Goal: Information Seeking & Learning: Learn about a topic

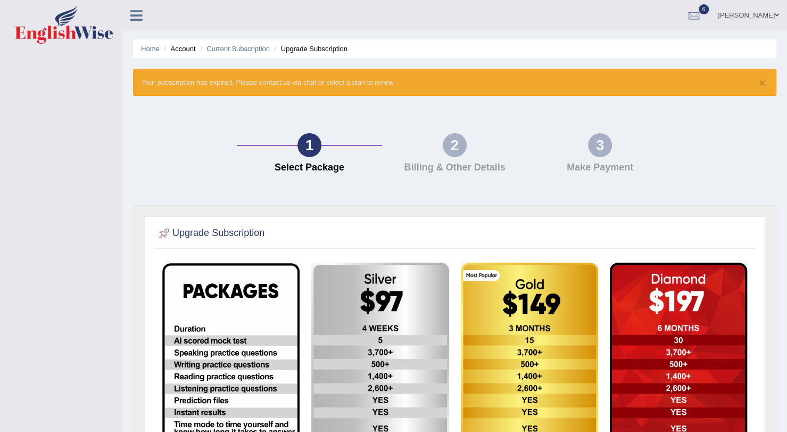
click at [73, 241] on div "Toggle navigation Jessa Elijan Toggle navigation Username: Jessa Access Type: O…" at bounding box center [393, 324] width 787 height 649
click at [139, 15] on icon at bounding box center [136, 16] width 12 height 14
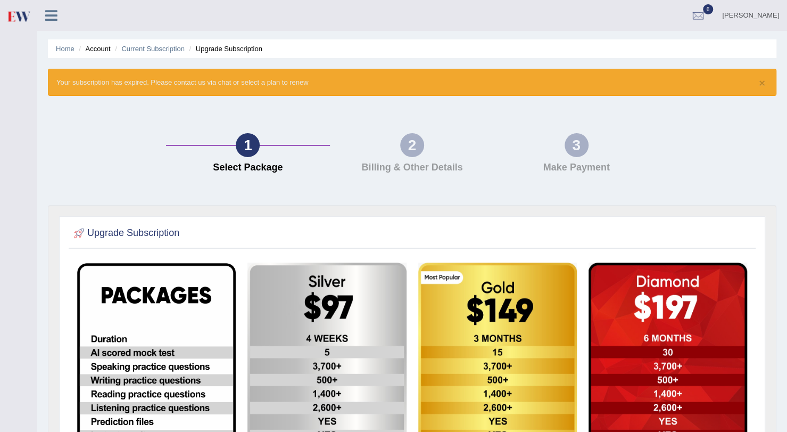
click at [714, 11] on span "6" at bounding box center [708, 9] width 11 height 10
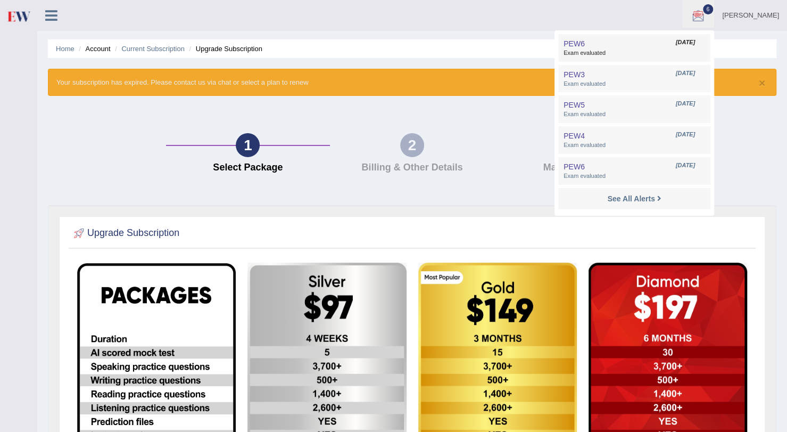
click at [695, 42] on span "Aug 31, 2025" at bounding box center [685, 42] width 19 height 9
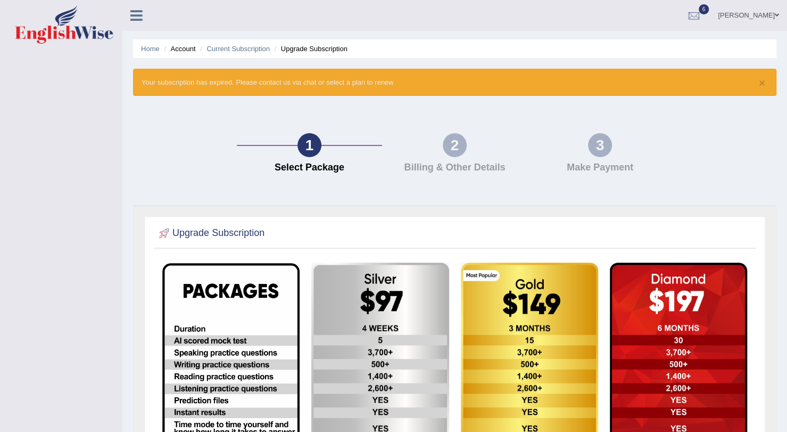
click at [753, 16] on link "Jessa Elijan" at bounding box center [748, 14] width 77 height 28
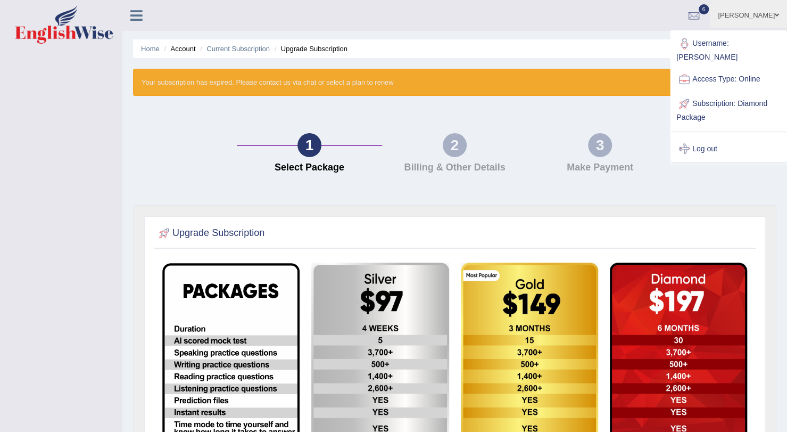
click at [701, 137] on link "Log out" at bounding box center [728, 149] width 115 height 24
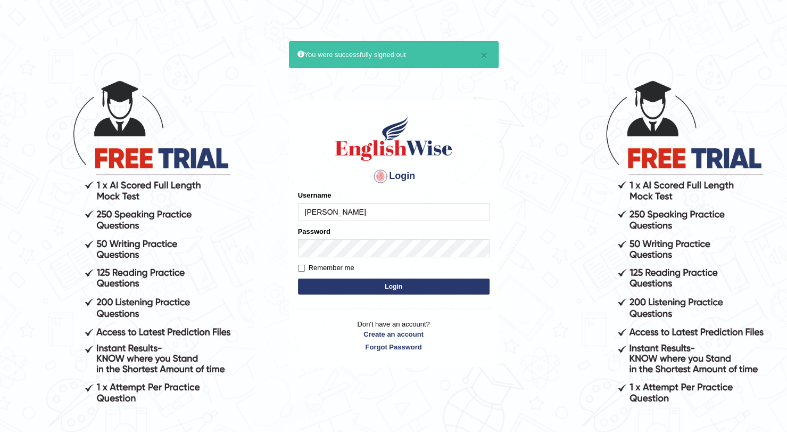
type input "Domingo"
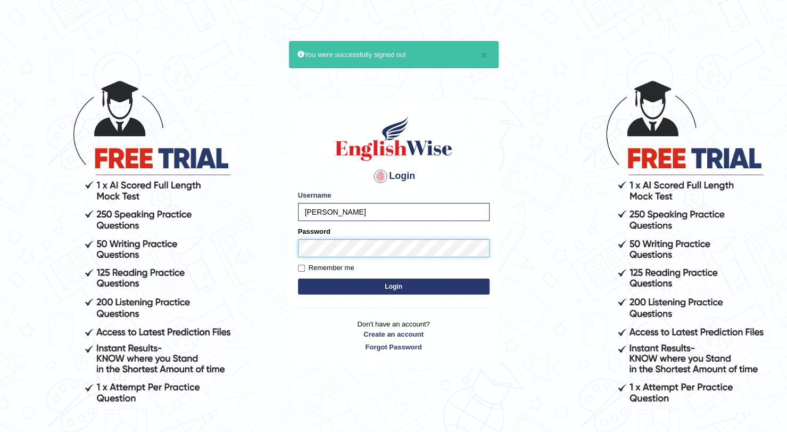
click at [298, 278] on button "Login" at bounding box center [394, 286] width 192 height 16
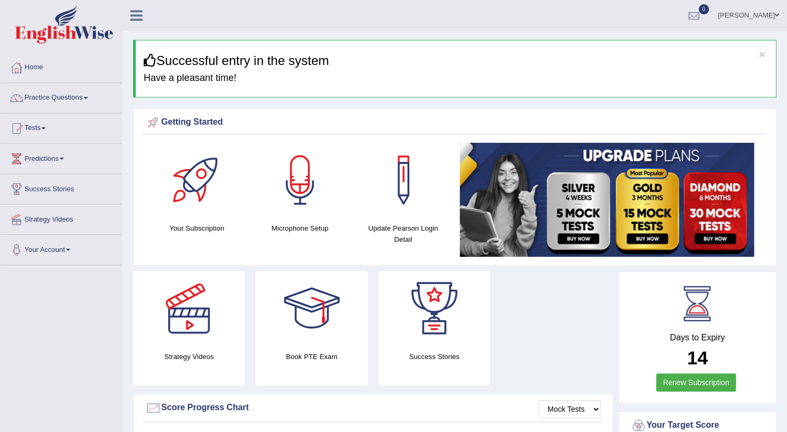
click at [34, 130] on link "Tests" at bounding box center [61, 126] width 121 height 27
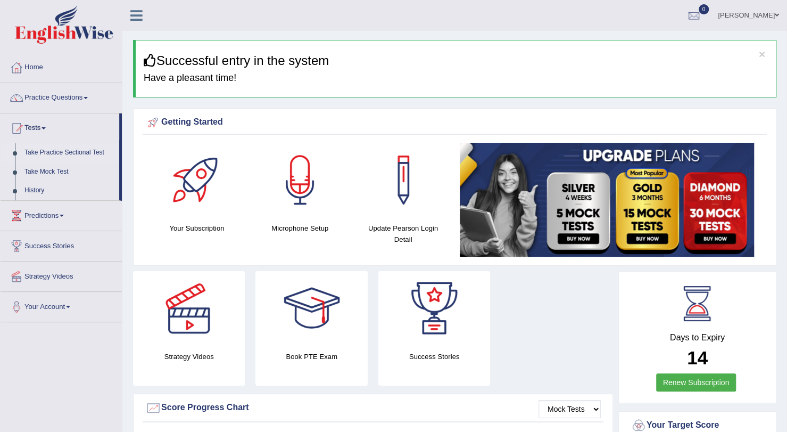
click at [68, 146] on link "Take Practice Sectional Test" at bounding box center [70, 152] width 100 height 19
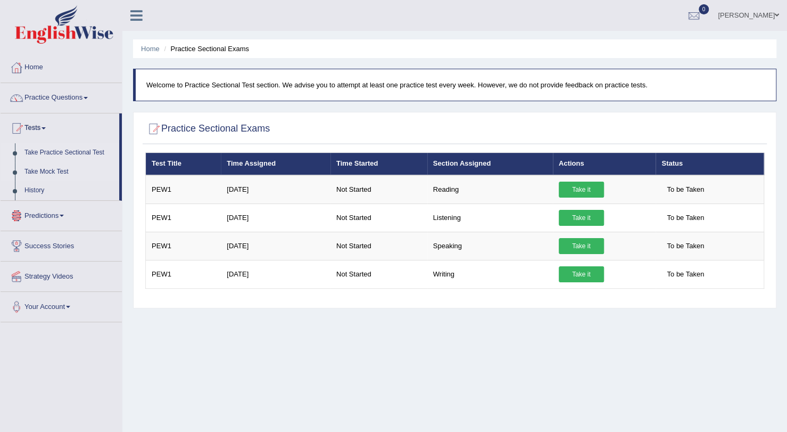
click at [42, 171] on link "Take Mock Test" at bounding box center [70, 171] width 100 height 19
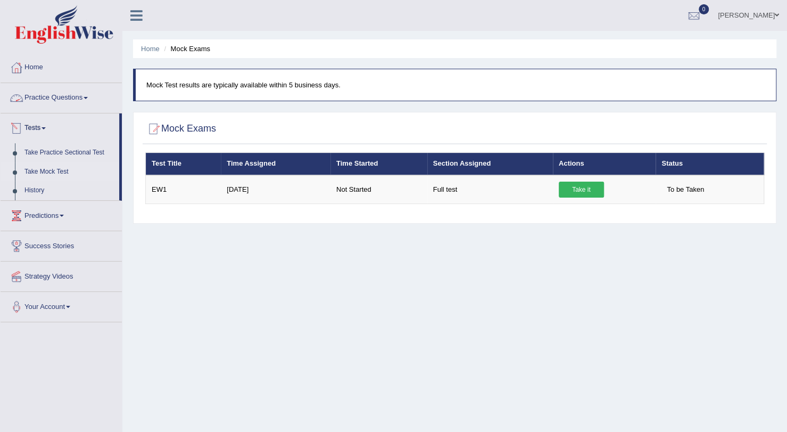
click at [45, 98] on link "Practice Questions" at bounding box center [61, 96] width 121 height 27
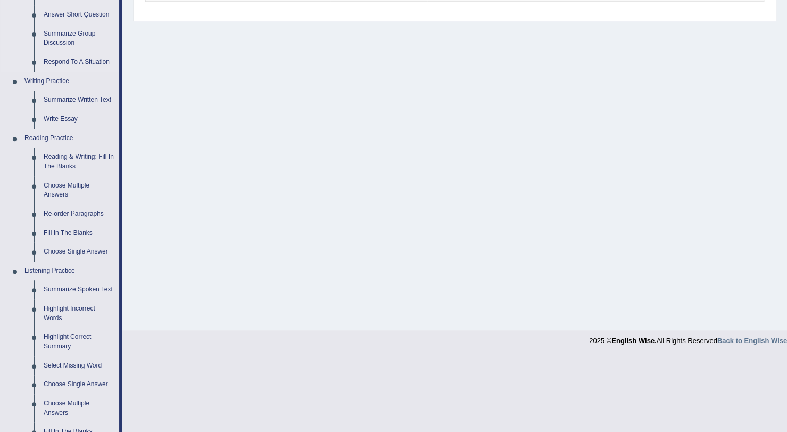
scroll to position [202, 0]
click at [56, 158] on link "Reading & Writing: Fill In The Blanks" at bounding box center [79, 162] width 80 height 28
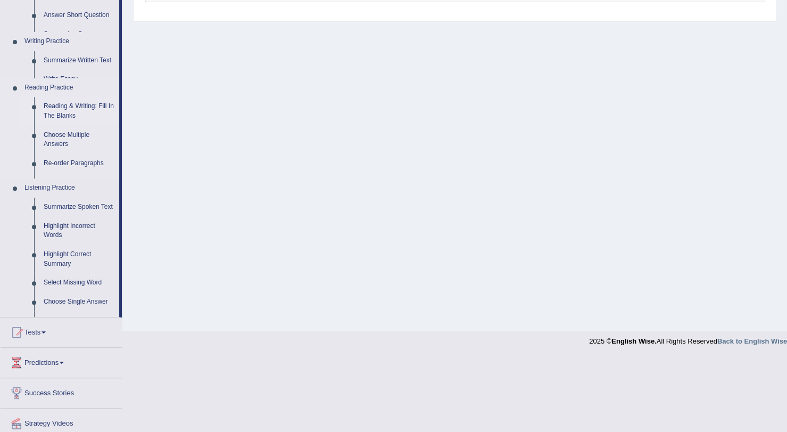
scroll to position [127, 0]
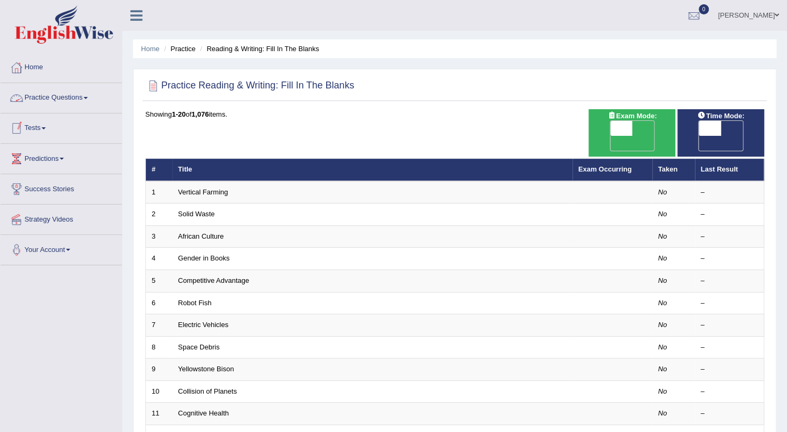
click at [33, 128] on link "Tests" at bounding box center [61, 126] width 121 height 27
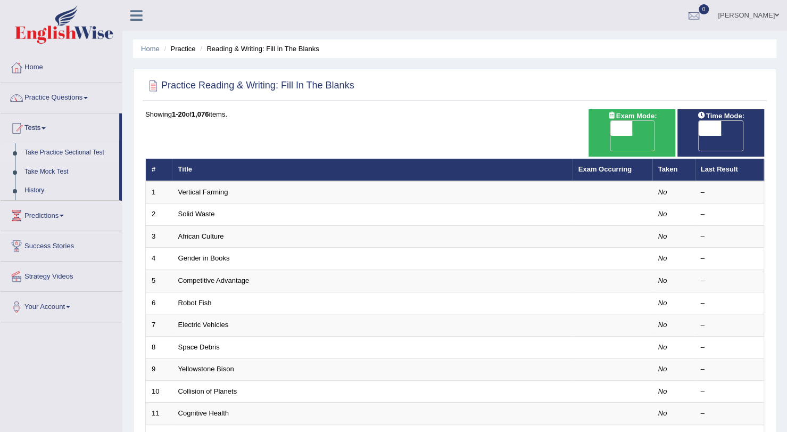
click at [51, 152] on link "Take Practice Sectional Test" at bounding box center [70, 152] width 100 height 19
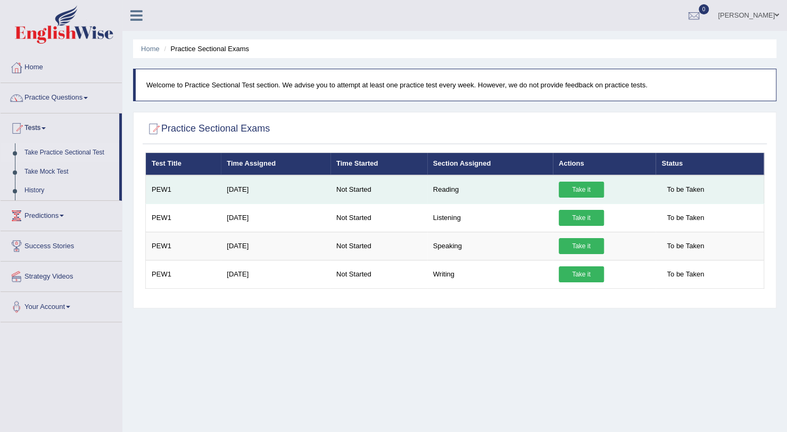
click at [586, 190] on link "Take it" at bounding box center [581, 189] width 45 height 16
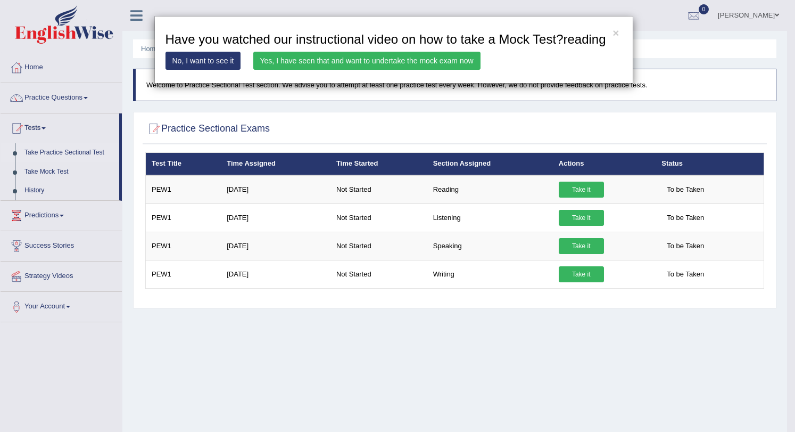
click at [346, 59] on link "Yes, I have seen that and want to undertake the mock exam now" at bounding box center [366, 61] width 227 height 18
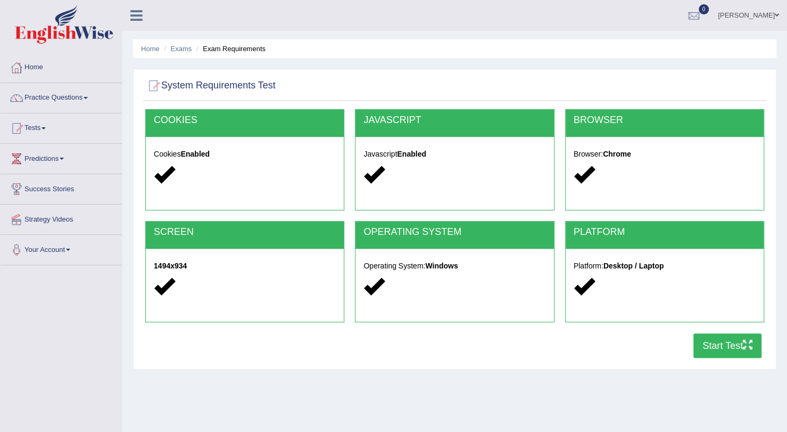
click at [730, 337] on button "Start Test" at bounding box center [727, 345] width 68 height 24
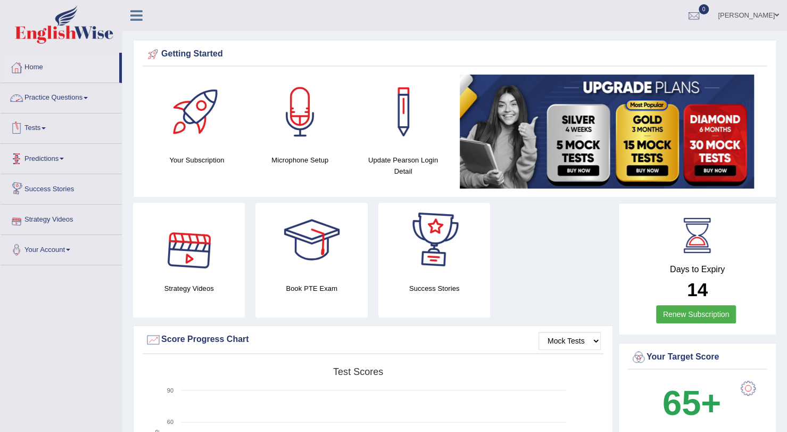
click at [51, 95] on link "Practice Questions" at bounding box center [61, 96] width 121 height 27
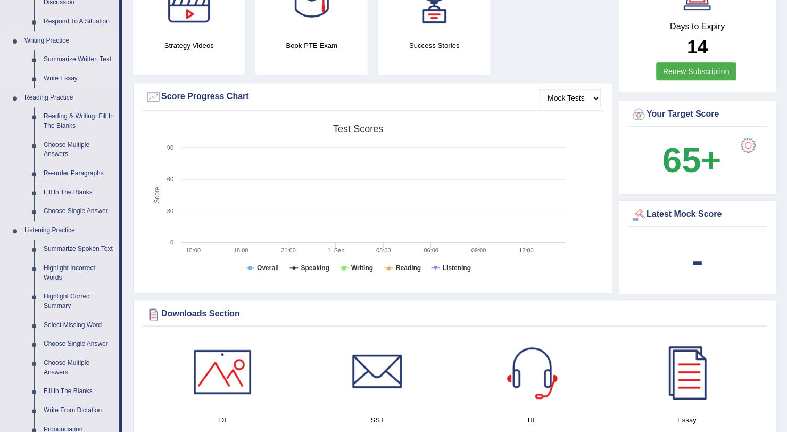
scroll to position [242, 0]
click at [72, 169] on link "Re-order Paragraphs" at bounding box center [79, 173] width 80 height 19
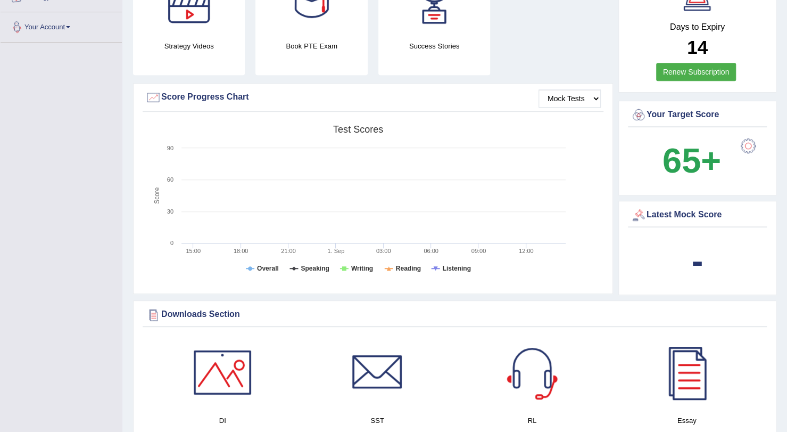
scroll to position [278, 0]
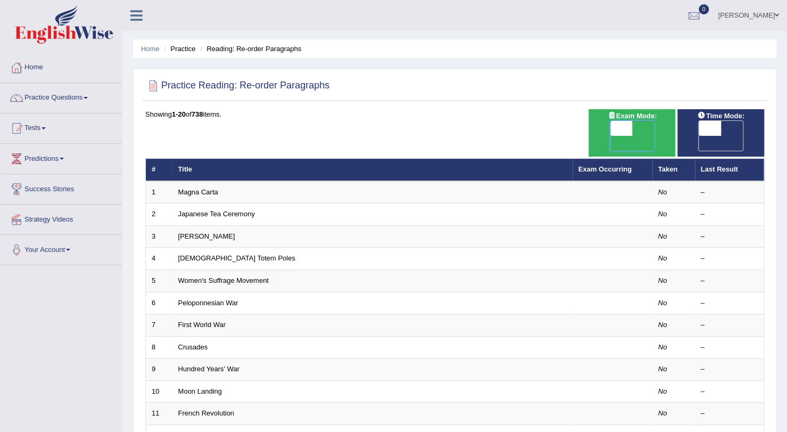
click at [618, 134] on span at bounding box center [621, 128] width 22 height 15
checkbox input "true"
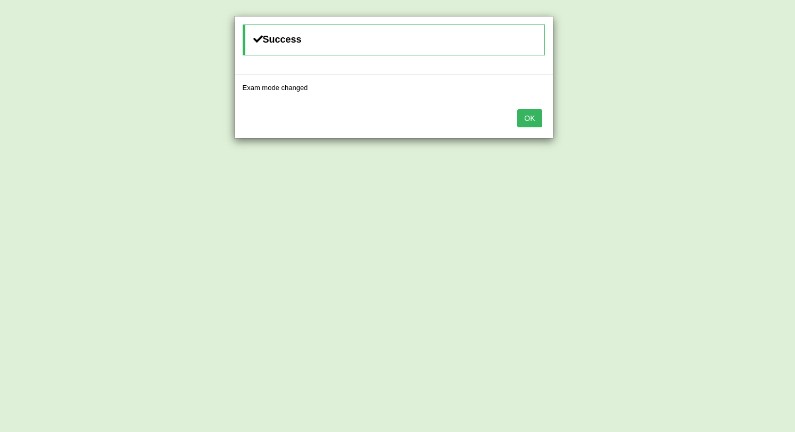
click at [710, 126] on div "Success Exam mode changed OK" at bounding box center [397, 216] width 795 height 432
click at [532, 111] on button "OK" at bounding box center [529, 118] width 24 height 18
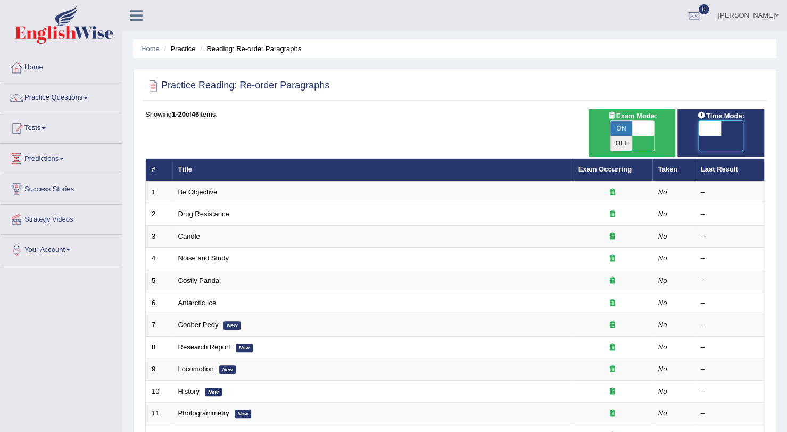
click at [713, 121] on span at bounding box center [710, 128] width 22 height 15
checkbox input "true"
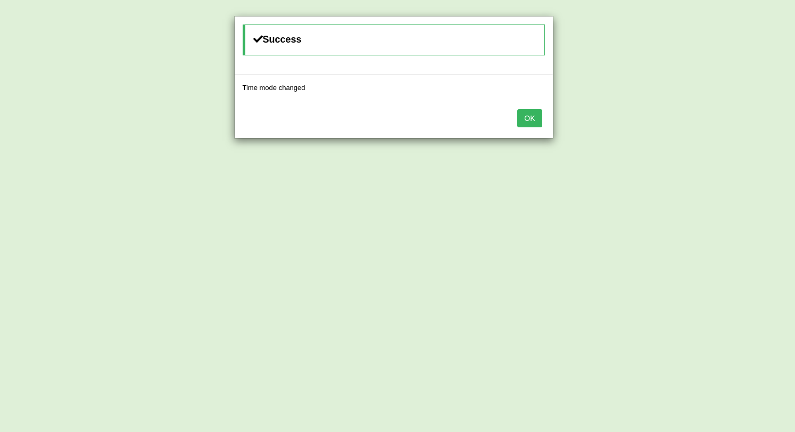
click at [540, 120] on button "OK" at bounding box center [529, 118] width 24 height 18
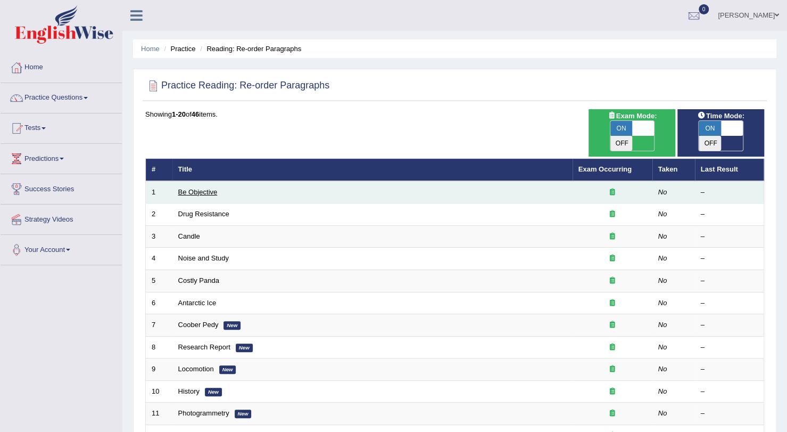
click at [186, 188] on link "Be Objective" at bounding box center [197, 192] width 39 height 8
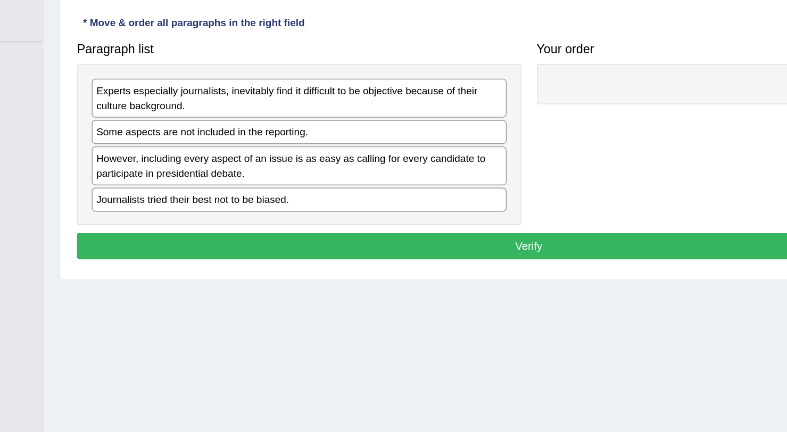
scroll to position [121, 0]
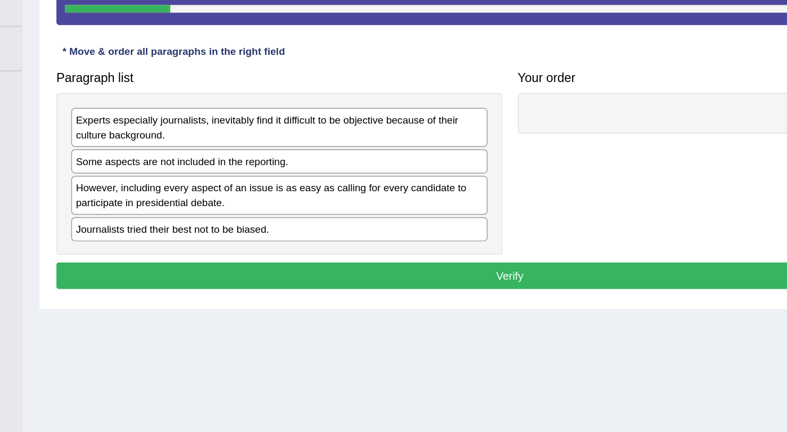
click at [308, 274] on button "Verify" at bounding box center [454, 283] width 619 height 18
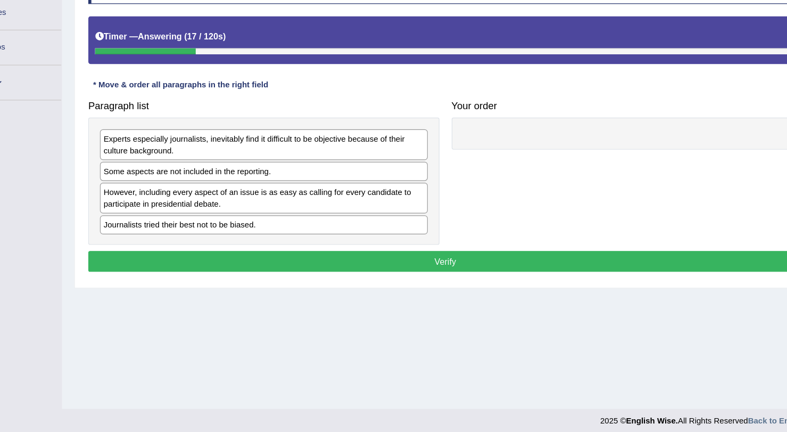
scroll to position [120, 0]
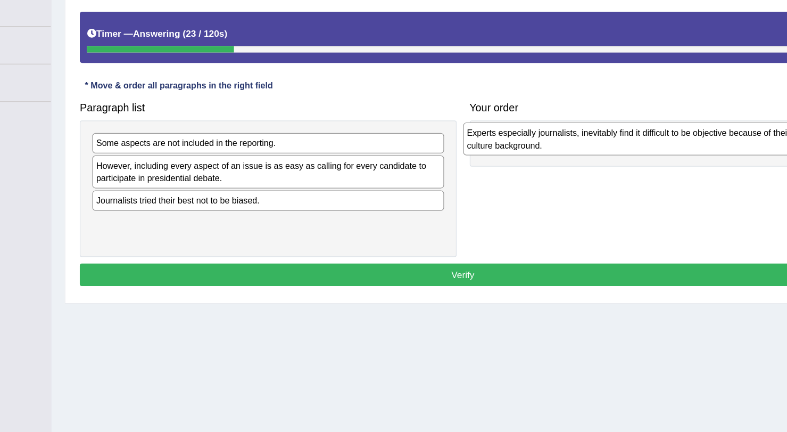
drag, startPoint x: 205, startPoint y: 181, endPoint x: 505, endPoint y: 173, distance: 299.7
click at [505, 173] on div "Experts especially journalists, inevitably find it difficult to be objective be…" at bounding box center [597, 174] width 284 height 27
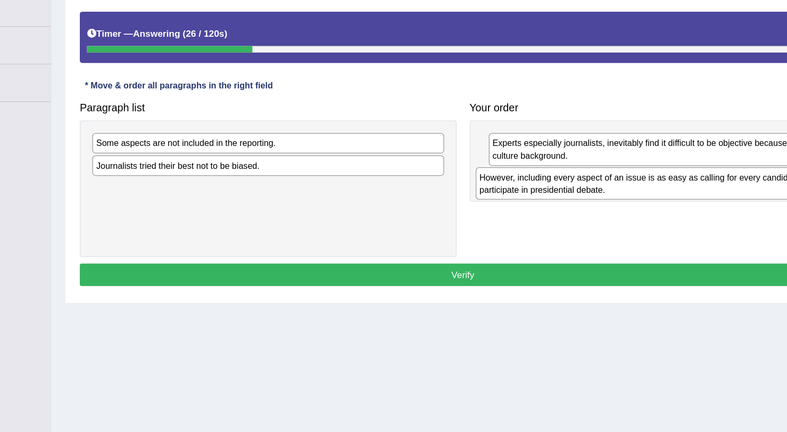
drag, startPoint x: 204, startPoint y: 196, endPoint x: 515, endPoint y: 205, distance: 310.4
click at [515, 205] on div "However, including every aspect of an issue is as easy as calling for every can…" at bounding box center [607, 210] width 284 height 27
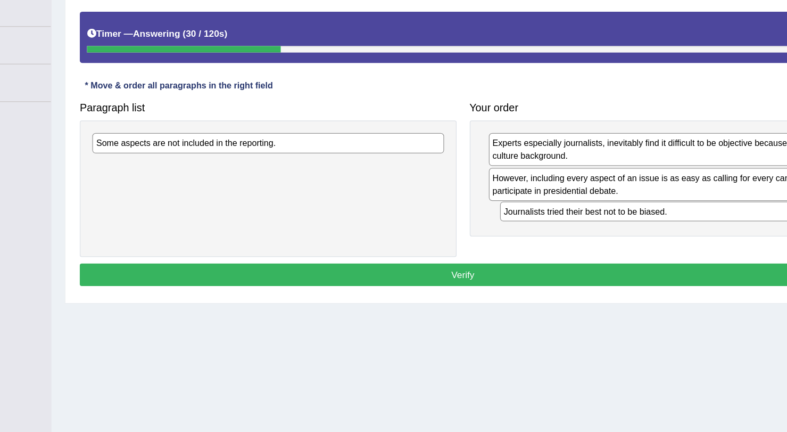
drag, startPoint x: 252, startPoint y: 195, endPoint x: 582, endPoint y: 233, distance: 331.6
click at [582, 233] on div "Journalists tried their best not to be biased." at bounding box center [627, 233] width 284 height 16
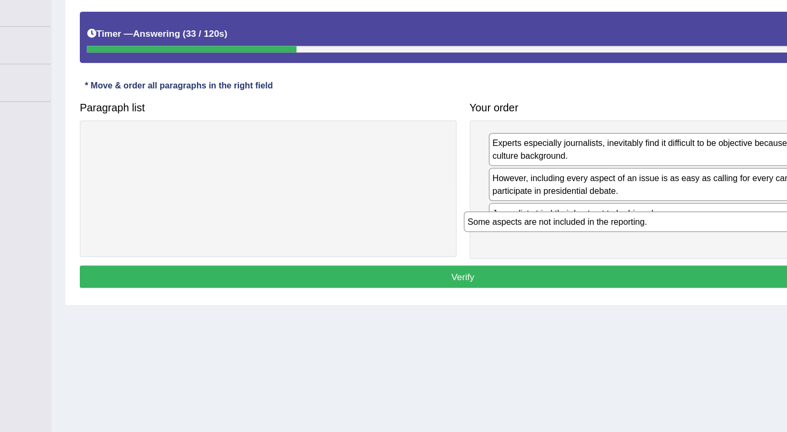
drag, startPoint x: 303, startPoint y: 178, endPoint x: 609, endPoint y: 242, distance: 312.6
click at [609, 242] on div "Some aspects are not included in the reporting." at bounding box center [598, 241] width 284 height 16
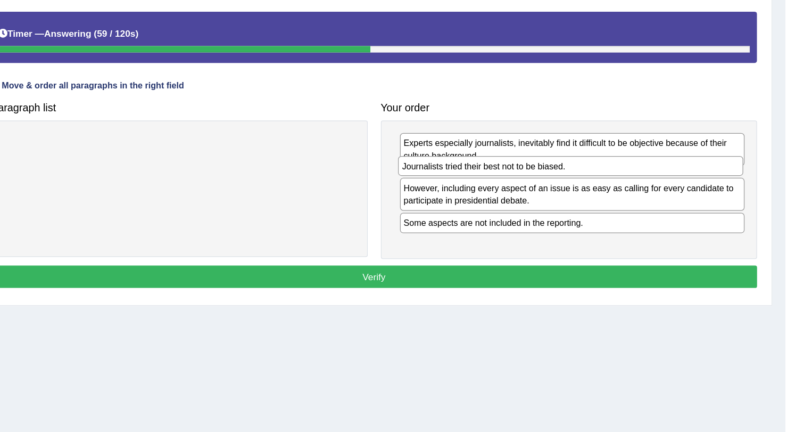
drag, startPoint x: 581, startPoint y: 235, endPoint x: 580, endPoint y: 200, distance: 35.7
click at [580, 200] on div "Journalists tried their best not to be biased." at bounding box center [613, 196] width 279 height 16
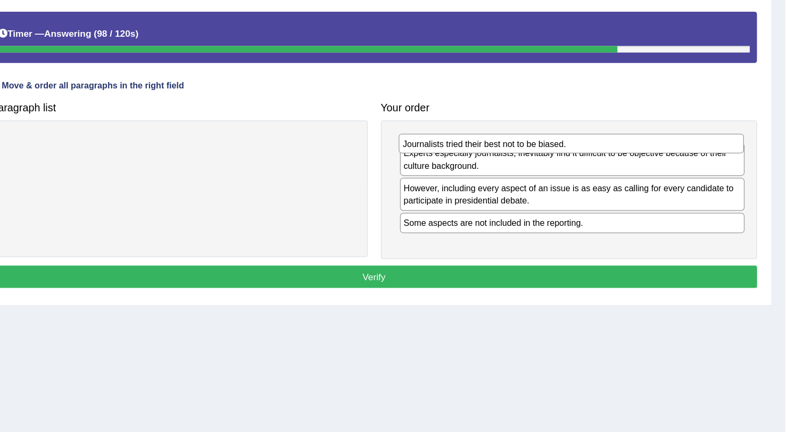
drag, startPoint x: 551, startPoint y: 206, endPoint x: 551, endPoint y: 179, distance: 27.1
click at [551, 179] on div "Journalists tried their best not to be biased." at bounding box center [614, 178] width 279 height 16
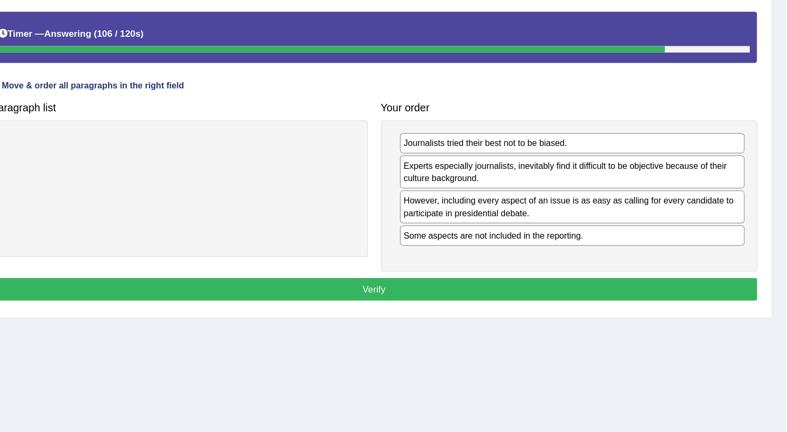
click at [516, 300] on button "Verify" at bounding box center [454, 296] width 619 height 18
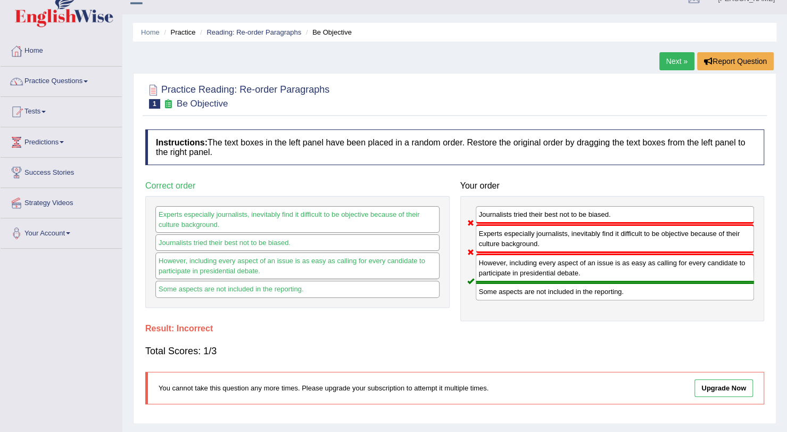
scroll to position [16, 0]
click at [664, 64] on link "Next »" at bounding box center [676, 62] width 35 height 18
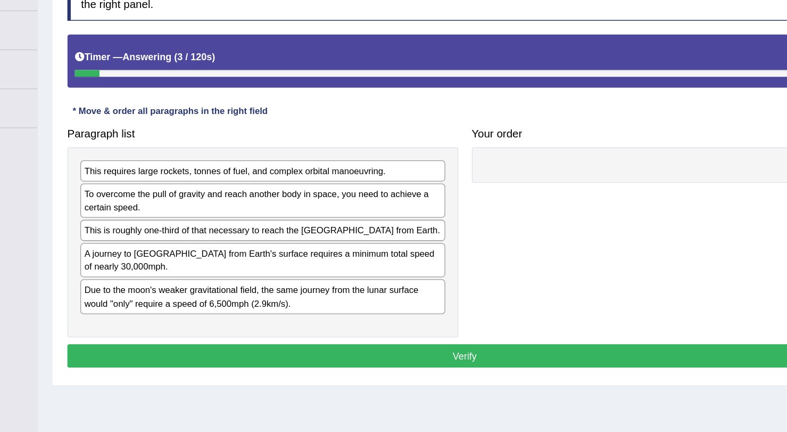
scroll to position [98, 0]
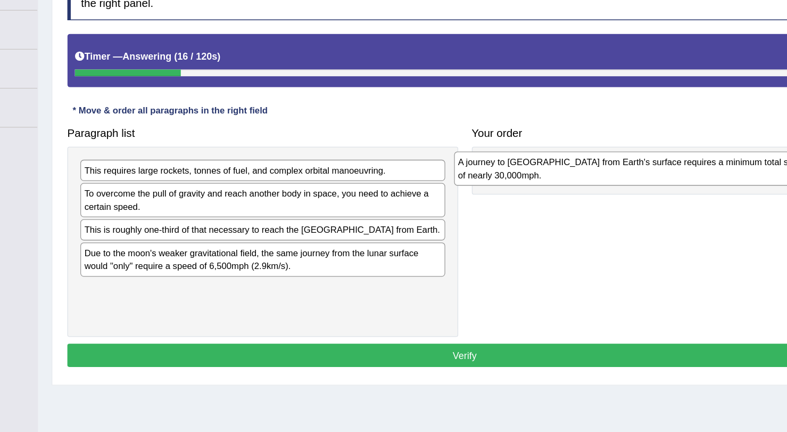
drag, startPoint x: 246, startPoint y: 278, endPoint x: 538, endPoint y: 199, distance: 301.9
click at [538, 199] on div "A journey to Mars from Earth's surface requires a minimum total speed of nearly…" at bounding box center [589, 199] width 284 height 27
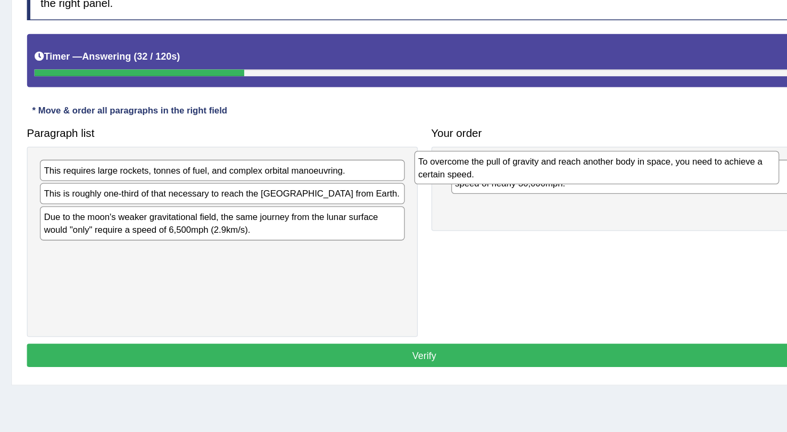
drag, startPoint x: 305, startPoint y: 229, endPoint x: 625, endPoint y: 203, distance: 320.9
click at [625, 203] on div "To overcome the pull of gravity and reach another body in space, you need to ac…" at bounding box center [589, 198] width 284 height 27
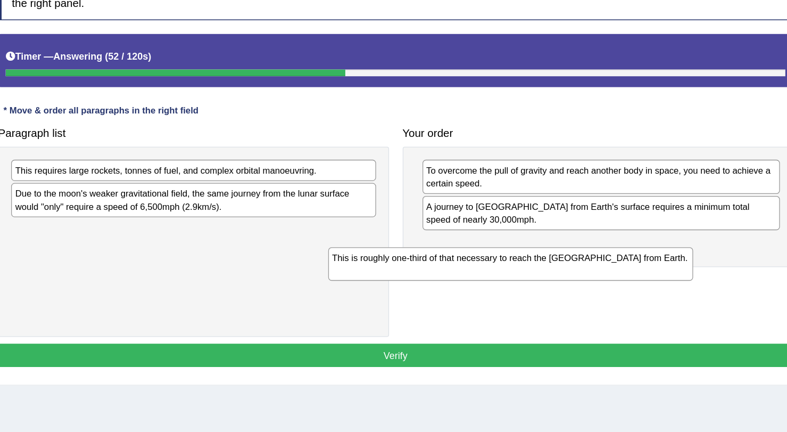
drag, startPoint x: 351, startPoint y: 228, endPoint x: 621, endPoint y: 277, distance: 274.8
click at [621, 277] on div "This is roughly one-third of that necessary to reach the International Space St…" at bounding box center [544, 273] width 284 height 27
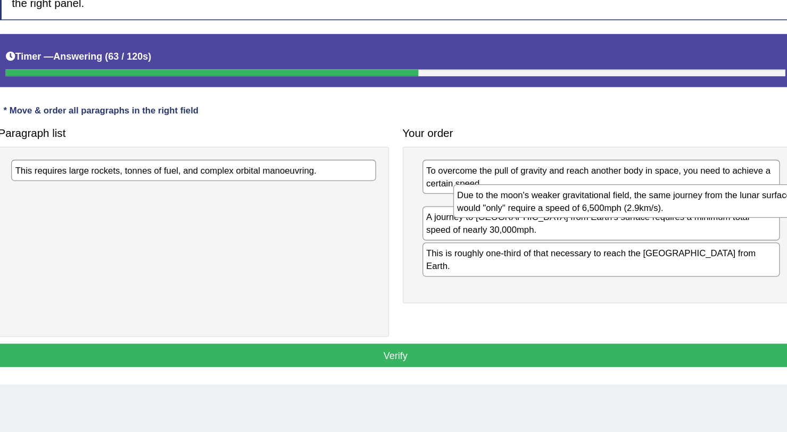
drag, startPoint x: 296, startPoint y: 228, endPoint x: 657, endPoint y: 228, distance: 360.8
click at [657, 228] on div "Due to the moon's weaker gravitational field, the same journey from the lunar s…" at bounding box center [642, 224] width 284 height 27
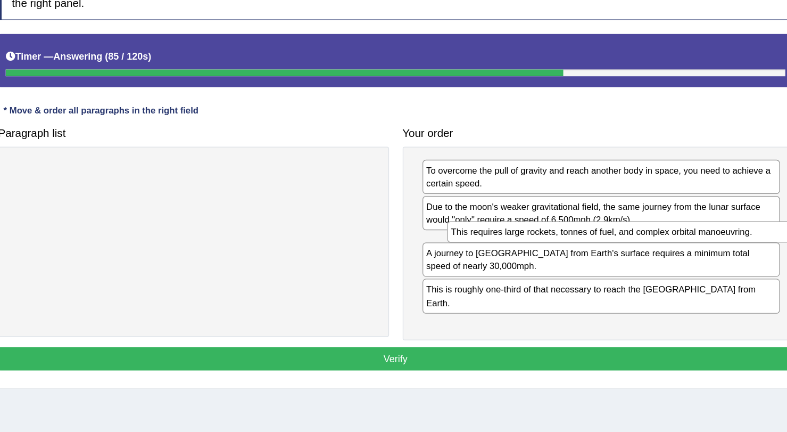
drag, startPoint x: 273, startPoint y: 205, endPoint x: 613, endPoint y: 254, distance: 343.0
click at [613, 254] on div "This requires large rockets, tonnes of fuel, and complex orbital manoeuvring." at bounding box center [637, 248] width 284 height 16
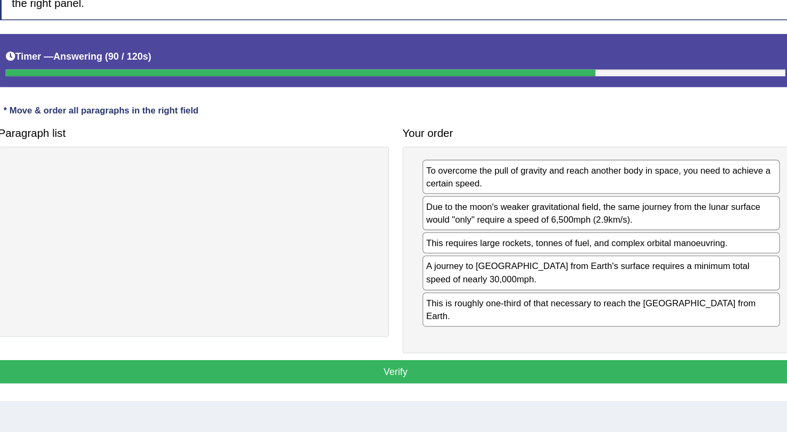
click at [580, 277] on div "A journey to Mars from Earth's surface requires a minimum total speed of nearly…" at bounding box center [615, 280] width 279 height 27
click at [523, 352] on button "Verify" at bounding box center [454, 357] width 619 height 18
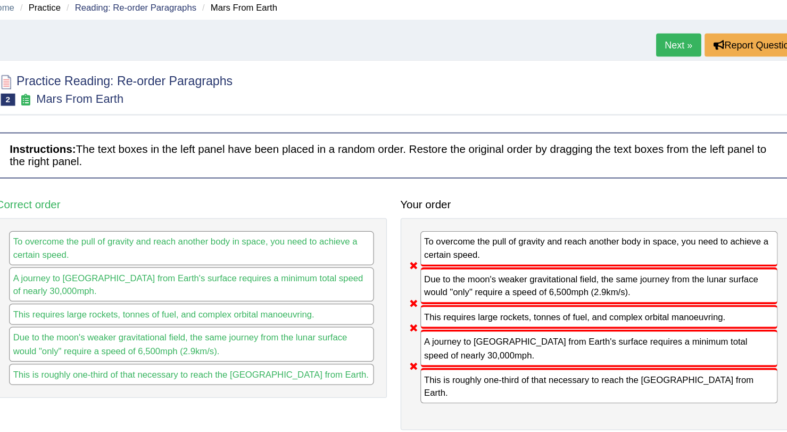
scroll to position [42, 0]
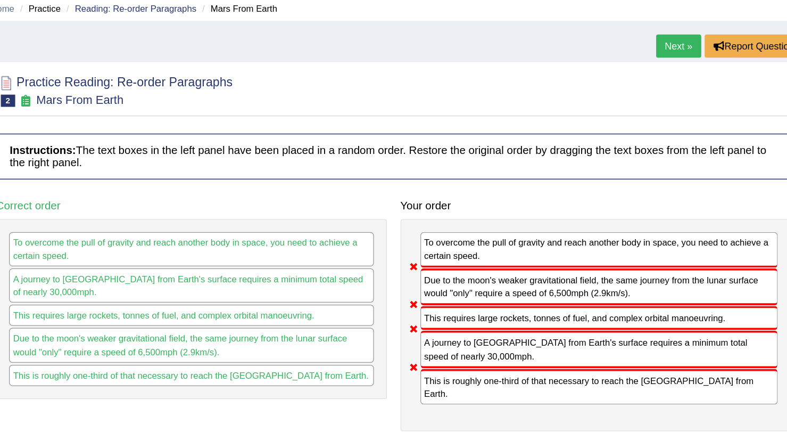
click at [681, 40] on link "Next »" at bounding box center [676, 36] width 35 height 18
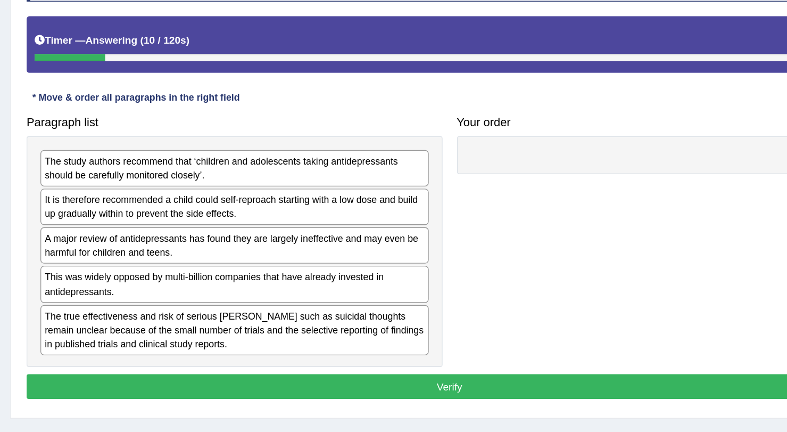
scroll to position [100, 0]
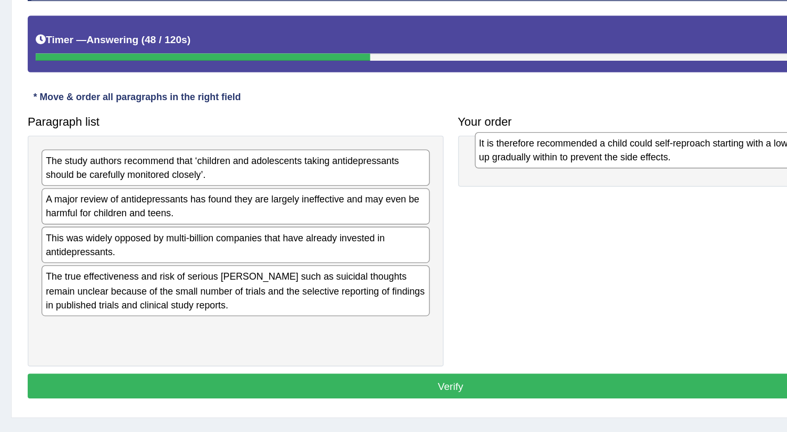
drag, startPoint x: 212, startPoint y: 232, endPoint x: 529, endPoint y: 191, distance: 319.8
click at [529, 191] on div "It is therefore recommended a child could self-reproach starting with a low dos…" at bounding box center [615, 191] width 284 height 27
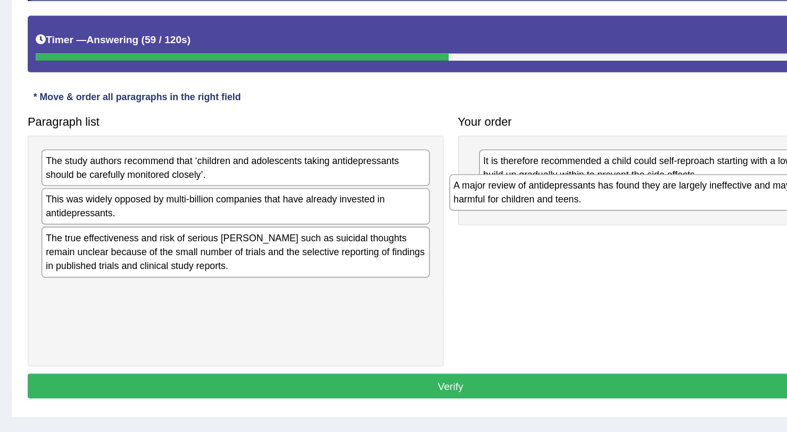
drag, startPoint x: 245, startPoint y: 230, endPoint x: 544, endPoint y: 220, distance: 299.2
click at [544, 220] on div "A major review of antidepressants has found they are largely ineffective and ma…" at bounding box center [596, 222] width 284 height 27
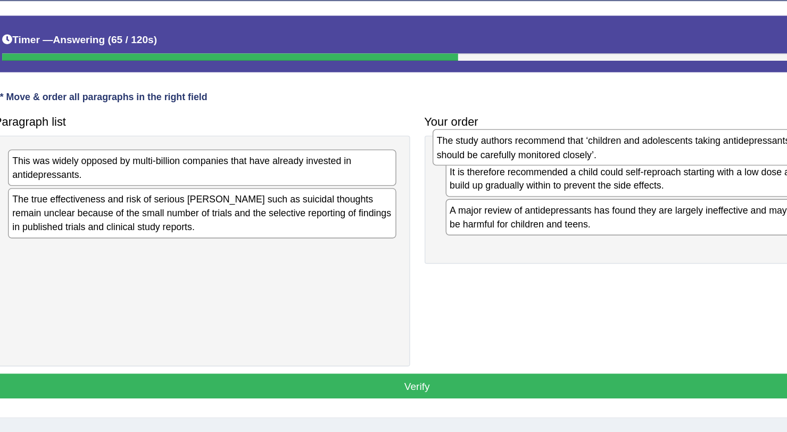
drag, startPoint x: 267, startPoint y: 202, endPoint x: 578, endPoint y: 187, distance: 311.2
click at [578, 187] on div "The study authors recommend that ‘children and adolescents taking antidepressan…" at bounding box center [608, 189] width 284 height 27
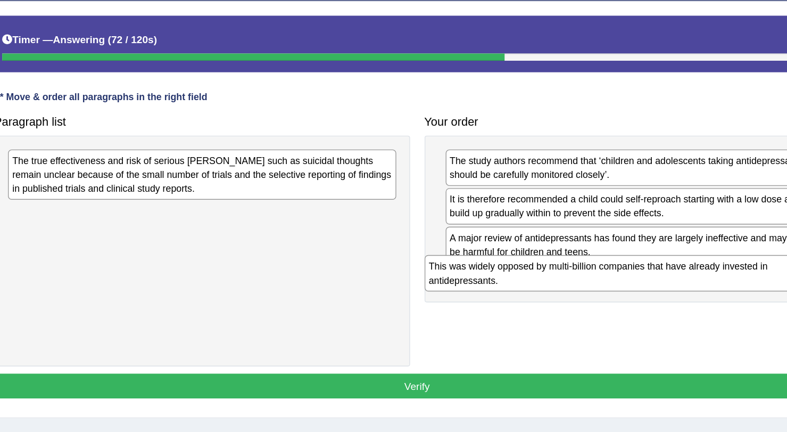
drag, startPoint x: 271, startPoint y: 198, endPoint x: 577, endPoint y: 275, distance: 315.1
click at [577, 275] on div "This was widely opposed by multi-billion companies that have already invested i…" at bounding box center [602, 281] width 284 height 27
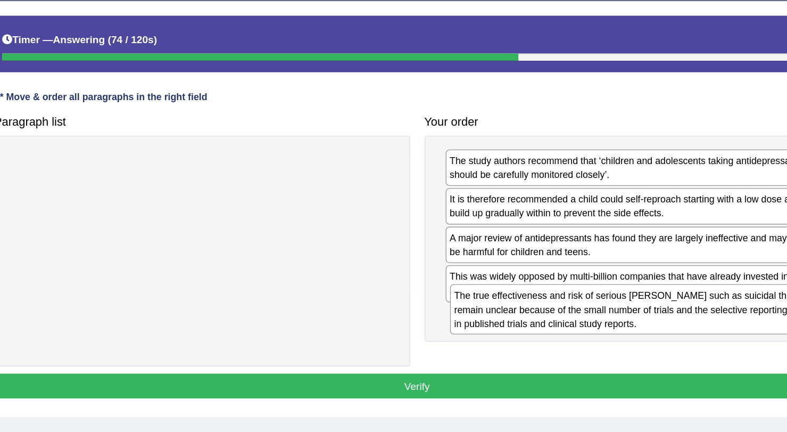
drag, startPoint x: 321, startPoint y: 201, endPoint x: 644, endPoint y: 302, distance: 338.7
click at [644, 302] on div "The true effectiveness and risk of serious harms such as suicidal thoughts rema…" at bounding box center [621, 307] width 284 height 37
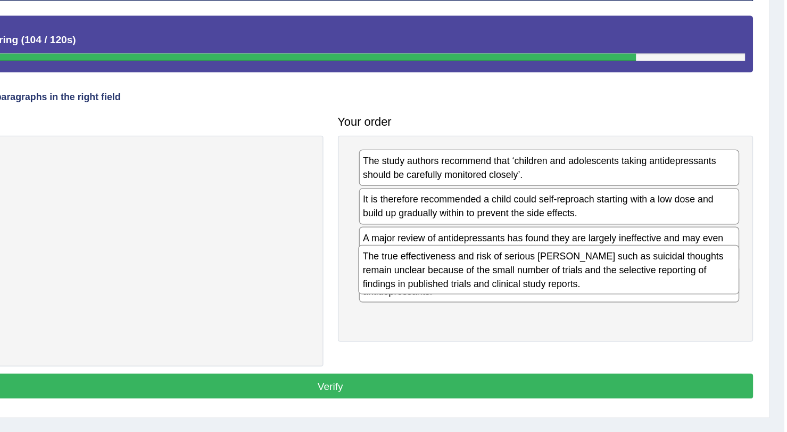
drag, startPoint x: 516, startPoint y: 329, endPoint x: 517, endPoint y: 287, distance: 42.0
click at [517, 287] on div "The true effectiveness and risk of serious harms such as suicidal thoughts rema…" at bounding box center [614, 278] width 279 height 37
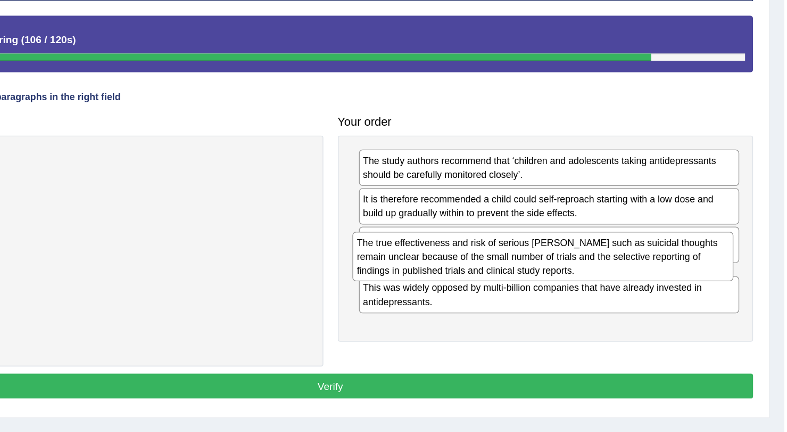
drag, startPoint x: 516, startPoint y: 323, endPoint x: 512, endPoint y: 271, distance: 51.8
click at [512, 271] on div "The true effectiveness and risk of serious harms such as suicidal thoughts rema…" at bounding box center [610, 269] width 279 height 37
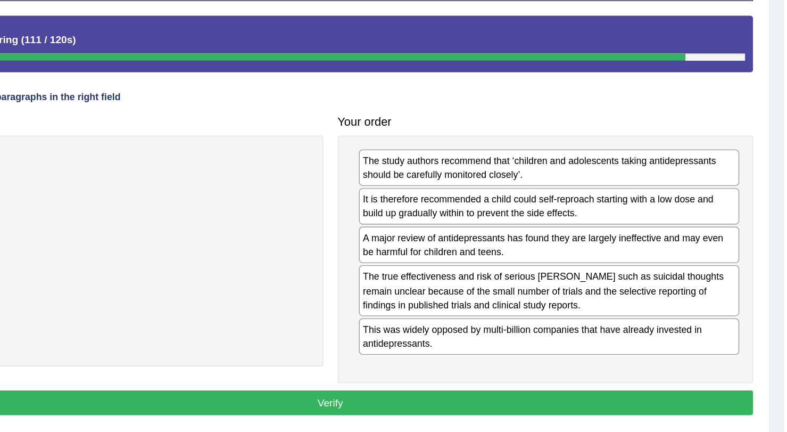
click at [493, 367] on button "Verify" at bounding box center [454, 376] width 619 height 18
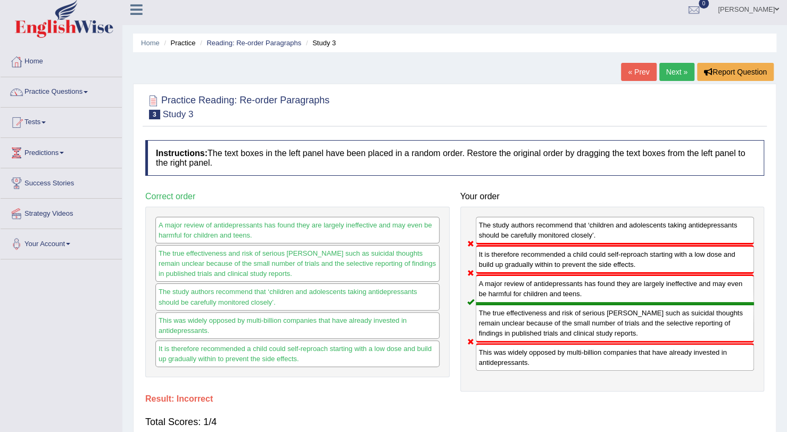
scroll to position [0, 0]
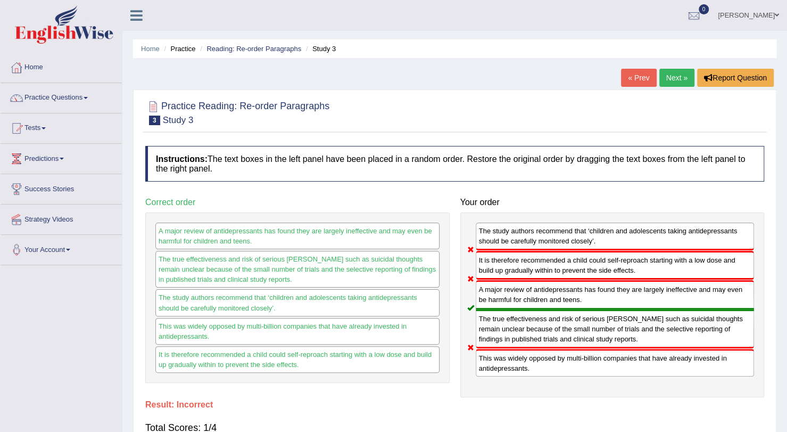
click at [667, 77] on link "Next »" at bounding box center [676, 78] width 35 height 18
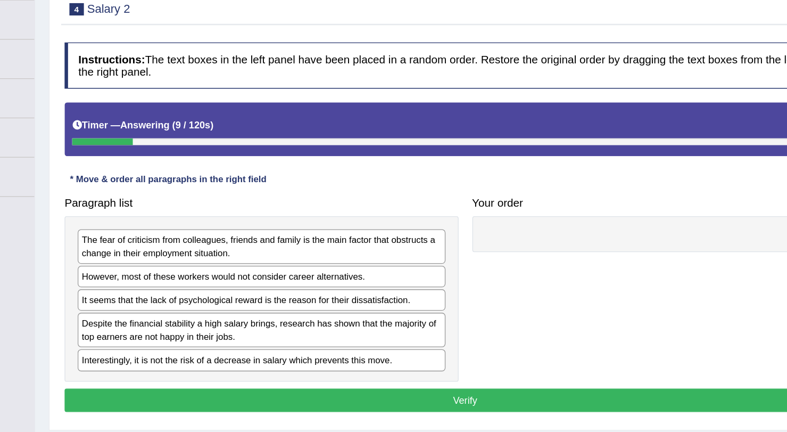
scroll to position [35, 0]
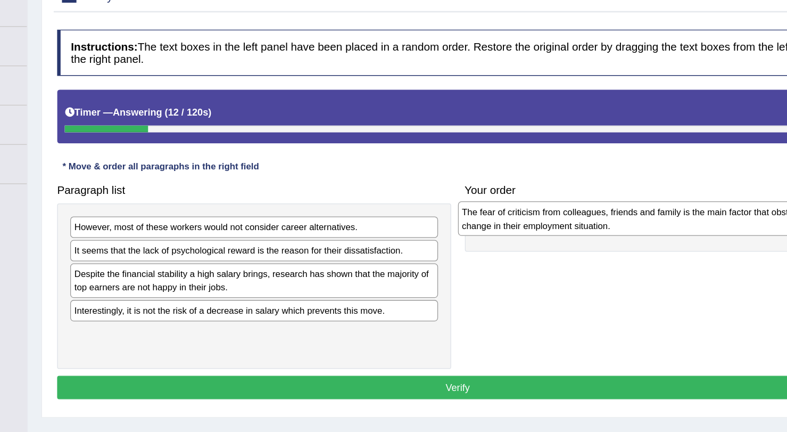
drag, startPoint x: 262, startPoint y: 271, endPoint x: 563, endPoint y: 260, distance: 300.4
click at [563, 260] on div "The fear of criticism from colleagues, friends and family is the main factor th…" at bounding box center [597, 257] width 284 height 27
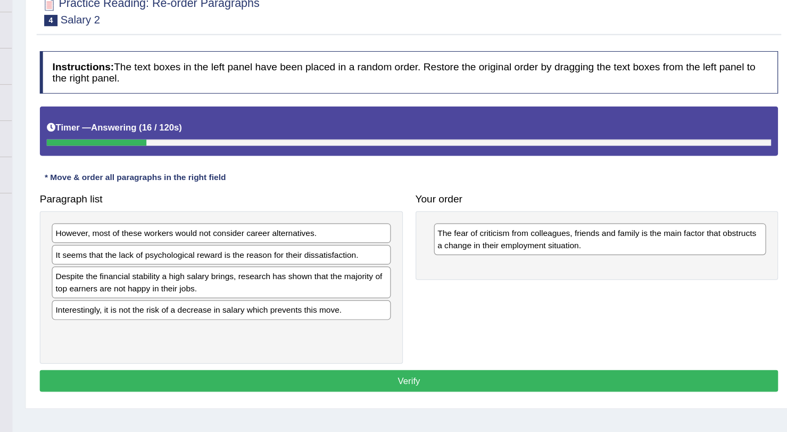
scroll to position [33, 0]
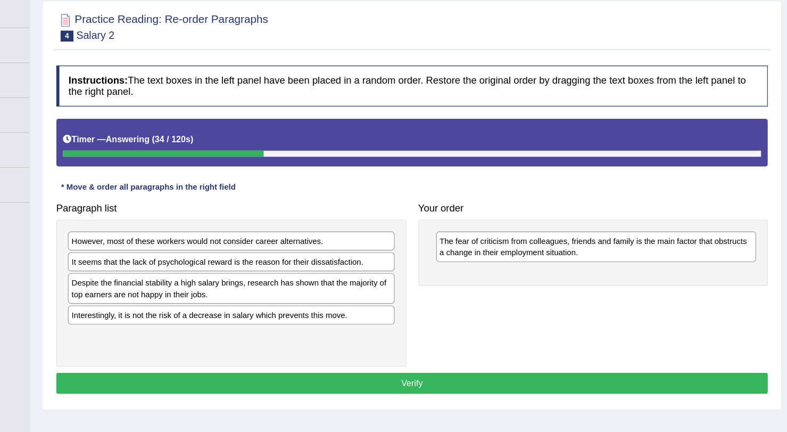
click at [352, 265] on div "However, most of these workers would not consider career alternatives." at bounding box center [297, 265] width 284 height 16
click at [291, 266] on div "However, most of these workers would not consider career alternatives." at bounding box center [297, 265] width 284 height 16
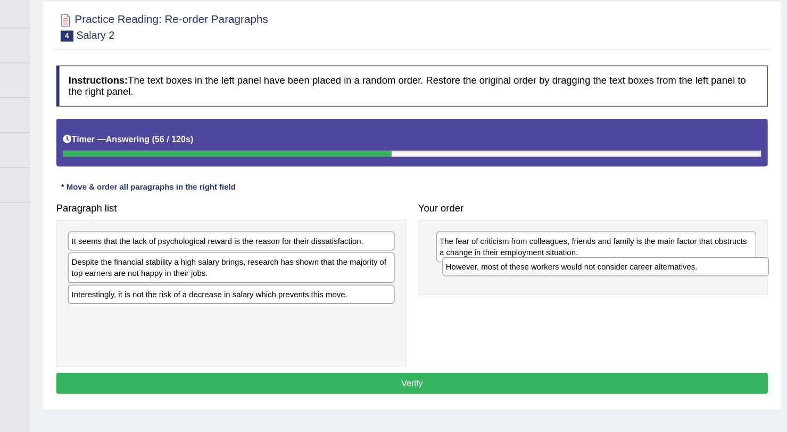
drag, startPoint x: 312, startPoint y: 263, endPoint x: 638, endPoint y: 286, distance: 326.5
click at [638, 286] on div "However, most of these workers would not consider career alternatives." at bounding box center [623, 287] width 284 height 16
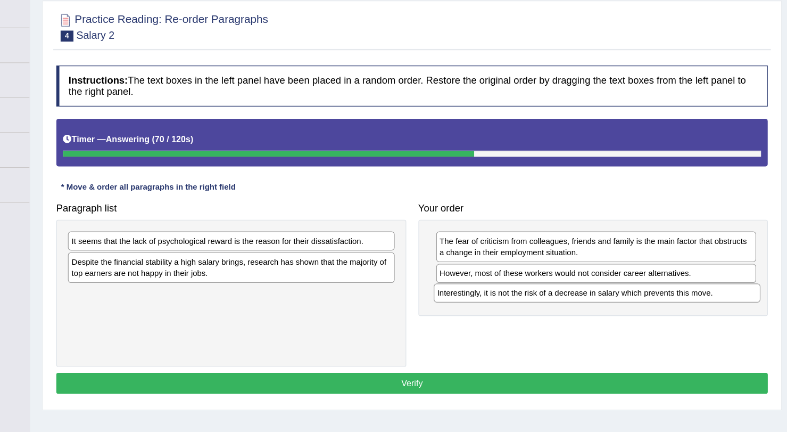
drag, startPoint x: 219, startPoint y: 315, endPoint x: 528, endPoint y: 309, distance: 309.3
click at [528, 309] on div "Interestingly, it is not the risk of a decrease in salary which prevents this m…" at bounding box center [616, 310] width 284 height 16
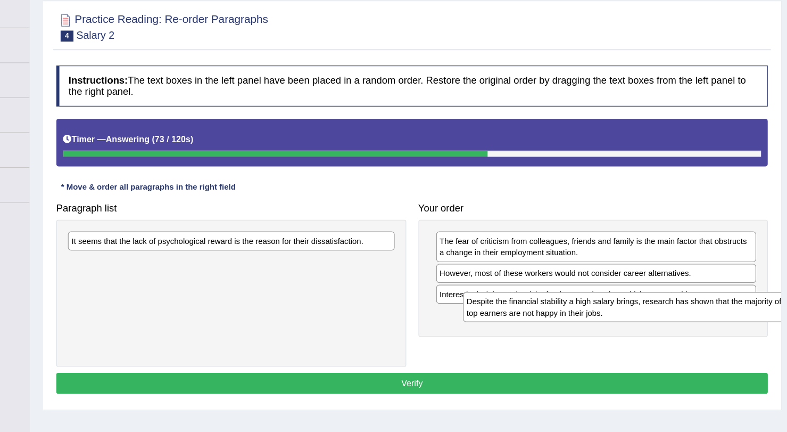
drag, startPoint x: 205, startPoint y: 286, endPoint x: 547, endPoint y: 320, distance: 343.4
click at [547, 320] on div "Despite the financial stability a high salary brings, research has shown that t…" at bounding box center [641, 323] width 284 height 27
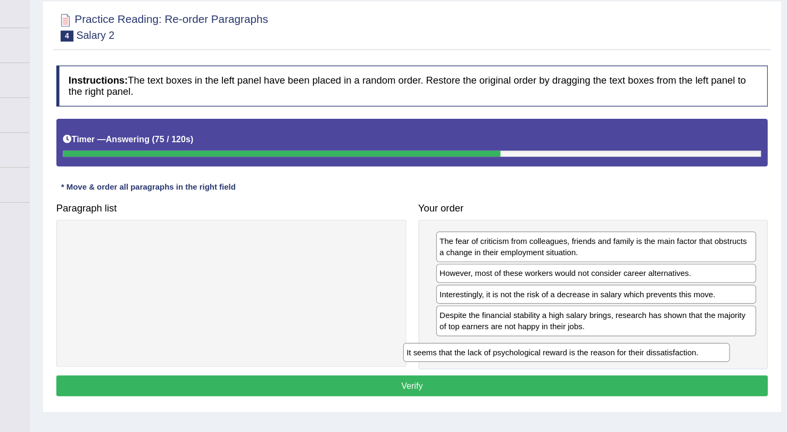
drag, startPoint x: 228, startPoint y: 261, endPoint x: 520, endPoint y: 358, distance: 307.5
click at [520, 358] on div "It seems that the lack of psychological reward is the reason for their dissatis…" at bounding box center [589, 362] width 284 height 16
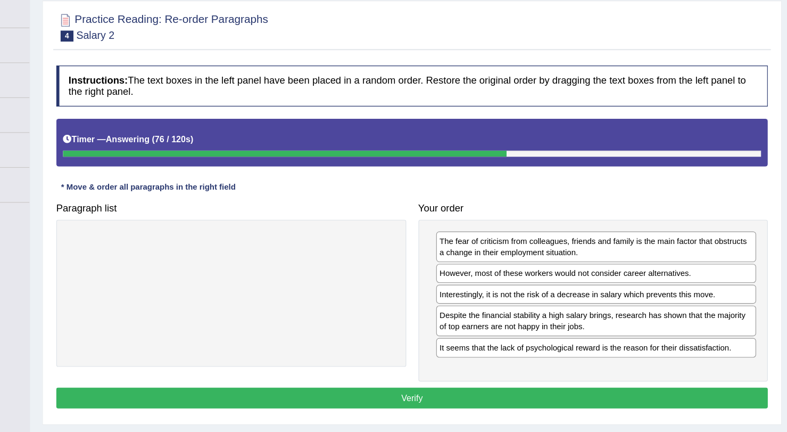
click at [464, 396] on button "Verify" at bounding box center [454, 402] width 619 height 18
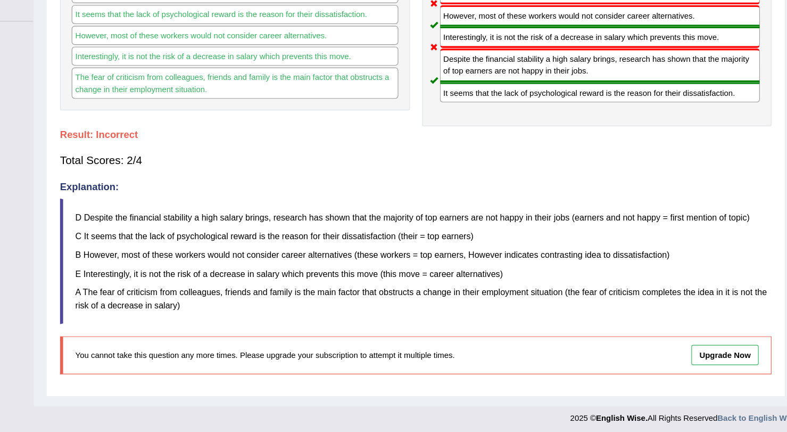
scroll to position [0, 0]
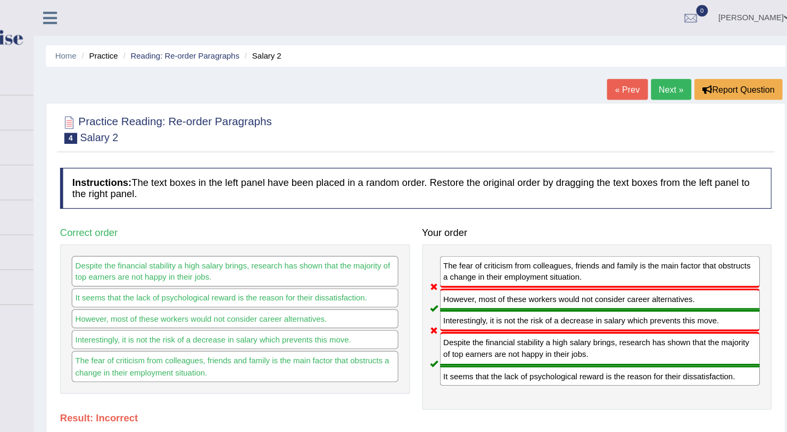
click at [674, 72] on link "Next »" at bounding box center [676, 78] width 35 height 18
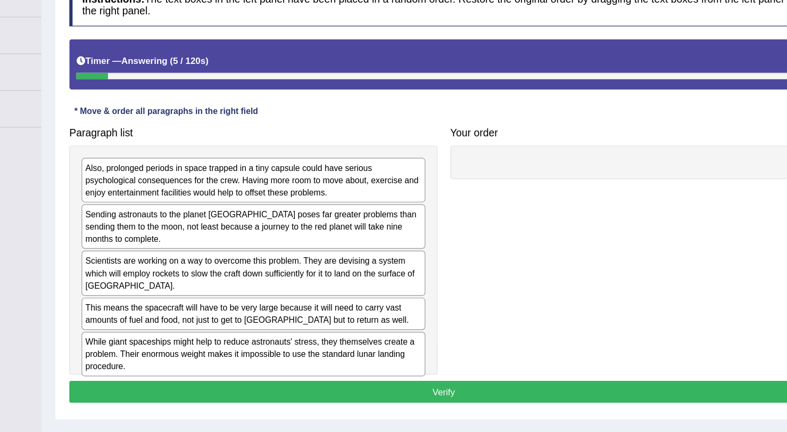
scroll to position [117, 0]
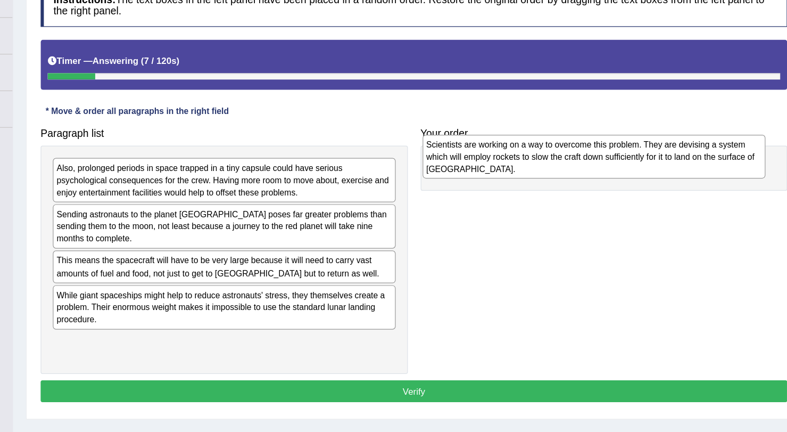
drag, startPoint x: 276, startPoint y: 270, endPoint x: 584, endPoint y: 182, distance: 319.9
click at [584, 182] on div "Scientists are working on a way to overcome this problem. They are devising a s…" at bounding box center [604, 172] width 284 height 37
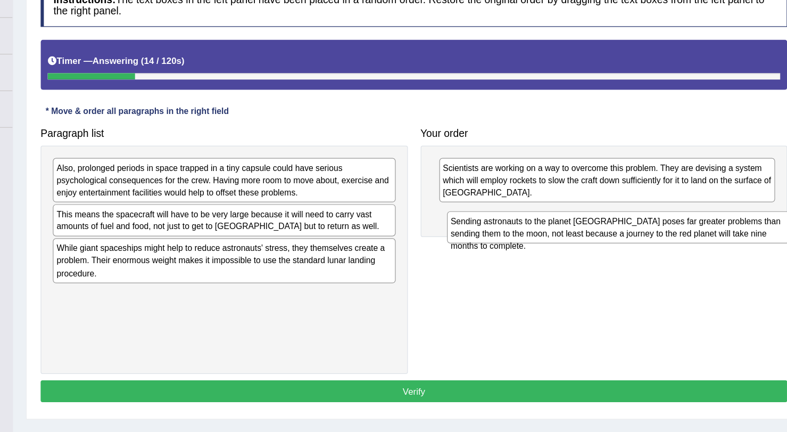
drag, startPoint x: 309, startPoint y: 233, endPoint x: 635, endPoint y: 239, distance: 326.8
click at [635, 239] on div "Sending astronauts to the planet Mars poses far greater problems than sending t…" at bounding box center [624, 231] width 284 height 27
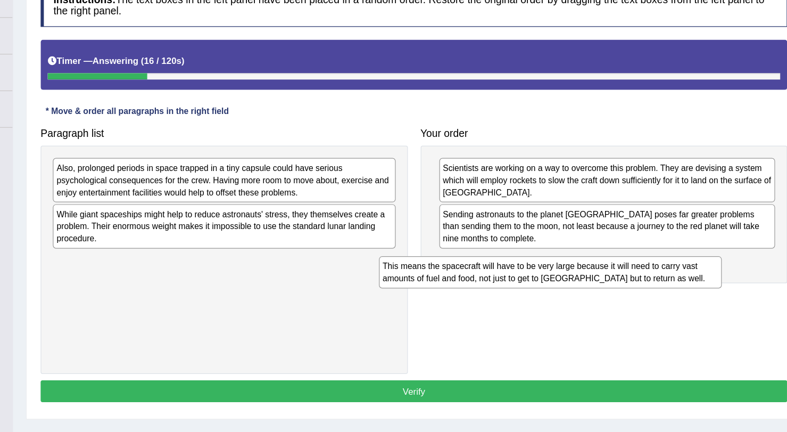
drag, startPoint x: 353, startPoint y: 221, endPoint x: 637, endPoint y: 255, distance: 285.6
click at [637, 255] on div "This means the spacecraft will have to be very large because it will need to ca…" at bounding box center [568, 268] width 284 height 27
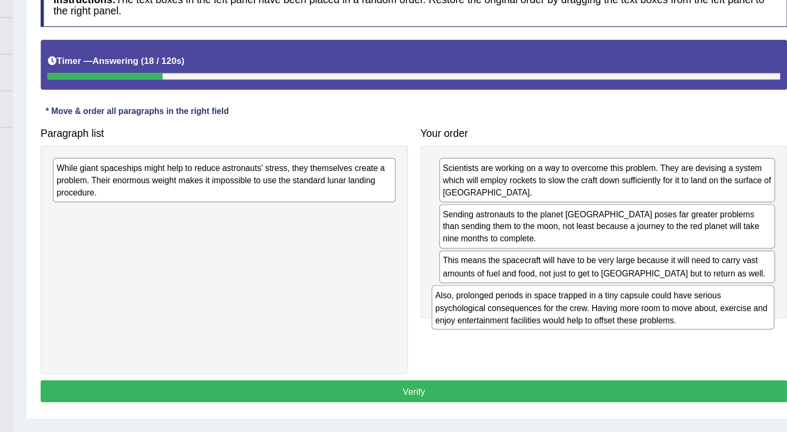
drag, startPoint x: 252, startPoint y: 186, endPoint x: 566, endPoint y: 292, distance: 331.5
click at [566, 292] on div "Also, prolonged periods in space trapped in a tiny capsule could have serious p…" at bounding box center [611, 297] width 284 height 37
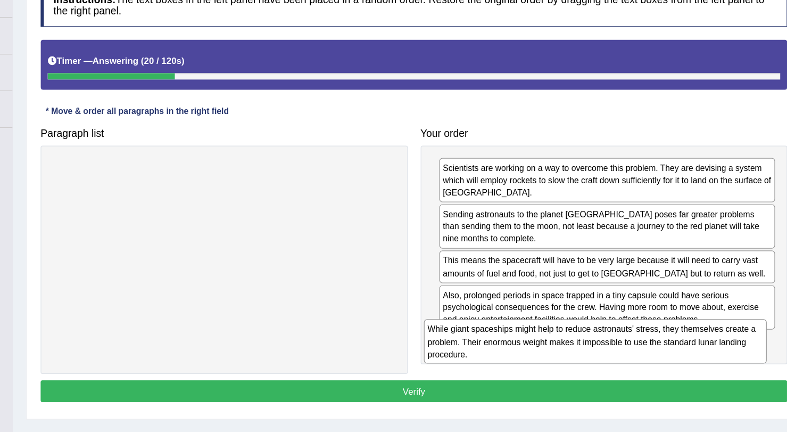
drag, startPoint x: 277, startPoint y: 180, endPoint x: 592, endPoint y: 312, distance: 341.3
click at [592, 312] on div "While giant spaceships might help to reduce astronauts' stress, they themselves…" at bounding box center [605, 325] width 284 height 37
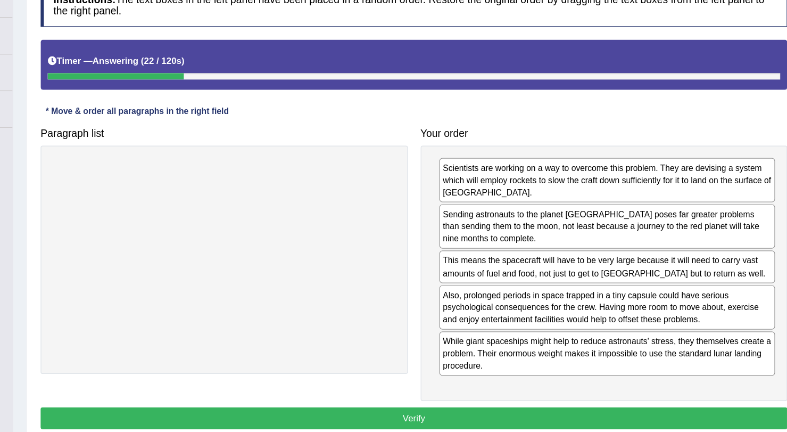
click at [468, 383] on button "Verify" at bounding box center [454, 389] width 619 height 18
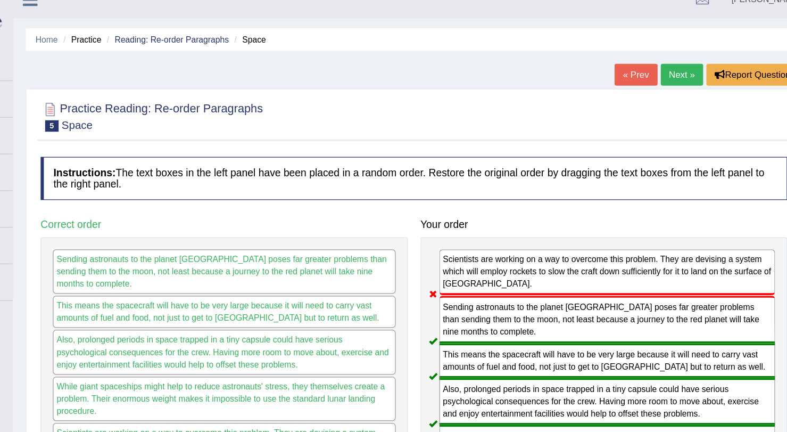
scroll to position [0, 0]
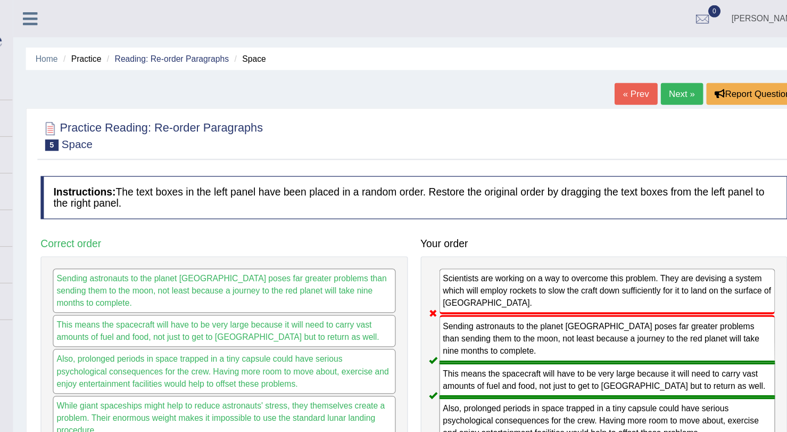
click at [675, 72] on link "Next »" at bounding box center [676, 78] width 35 height 18
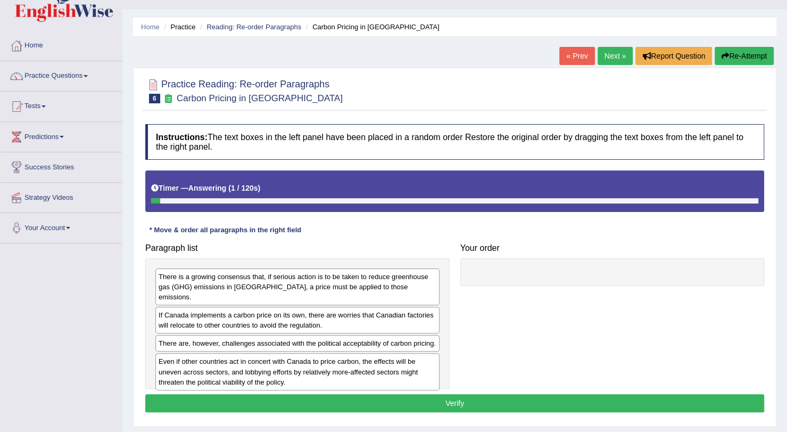
scroll to position [22, 0]
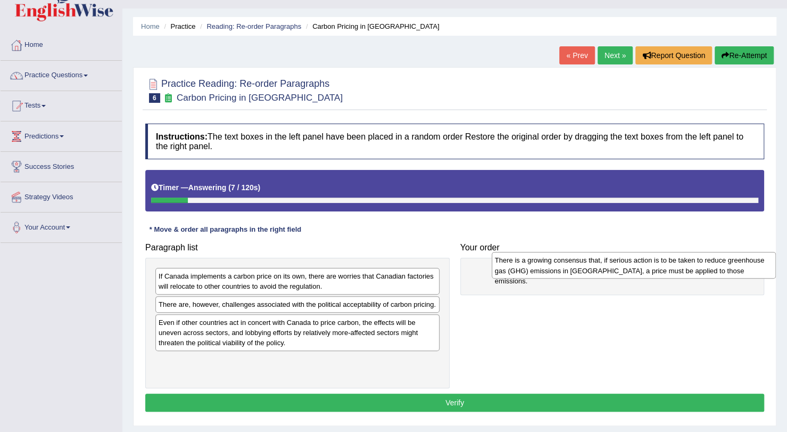
drag, startPoint x: 264, startPoint y: 283, endPoint x: 582, endPoint y: 276, distance: 318.3
click at [582, 276] on div "There is a growing consensus that, if serious action is to be taken to reduce g…" at bounding box center [634, 265] width 284 height 27
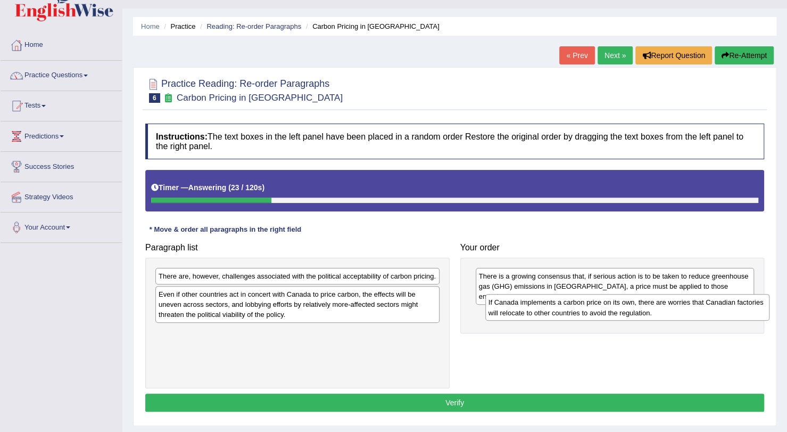
drag, startPoint x: 324, startPoint y: 277, endPoint x: 654, endPoint y: 303, distance: 331.5
click at [654, 303] on div "If Canada implements a carbon price on its own, there are worries that Canadian…" at bounding box center [627, 307] width 284 height 27
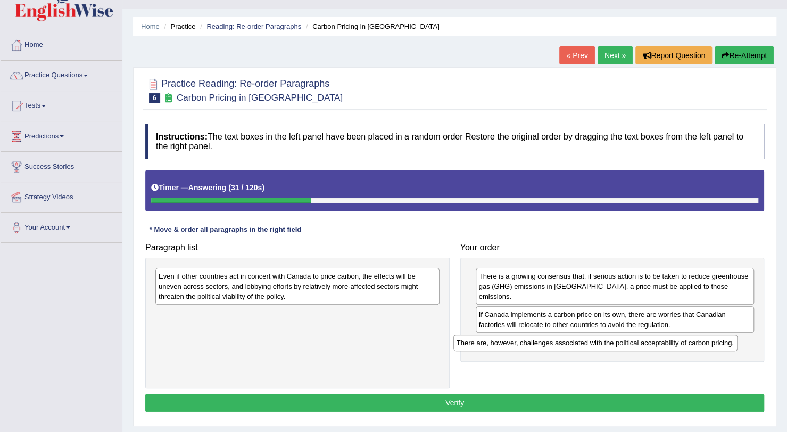
drag, startPoint x: 317, startPoint y: 279, endPoint x: 621, endPoint y: 344, distance: 310.2
click at [621, 344] on div "There are, however, challenges associated with the political acceptability of c…" at bounding box center [595, 342] width 284 height 16
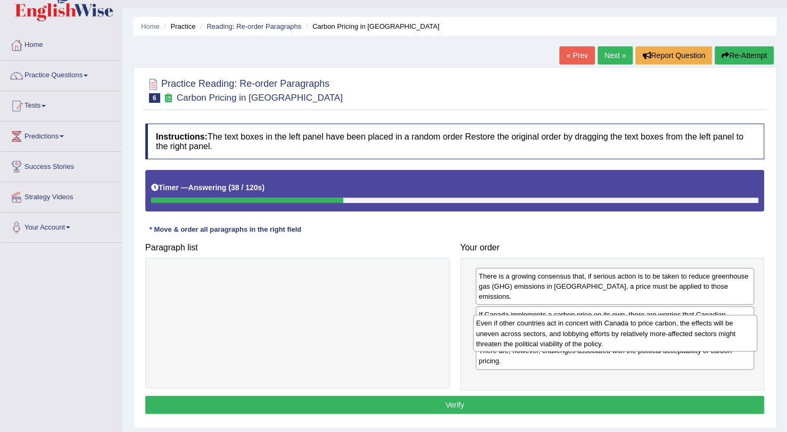
drag, startPoint x: 309, startPoint y: 287, endPoint x: 626, endPoint y: 334, distance: 321.2
click at [626, 334] on div "Even if other countries act in concert with Canada to price carbon, the effects…" at bounding box center [615, 333] width 284 height 37
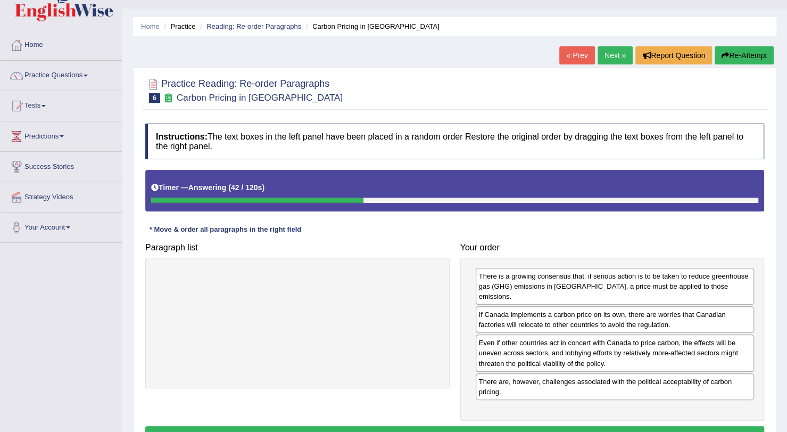
click at [568, 426] on button "Verify" at bounding box center [454, 435] width 619 height 18
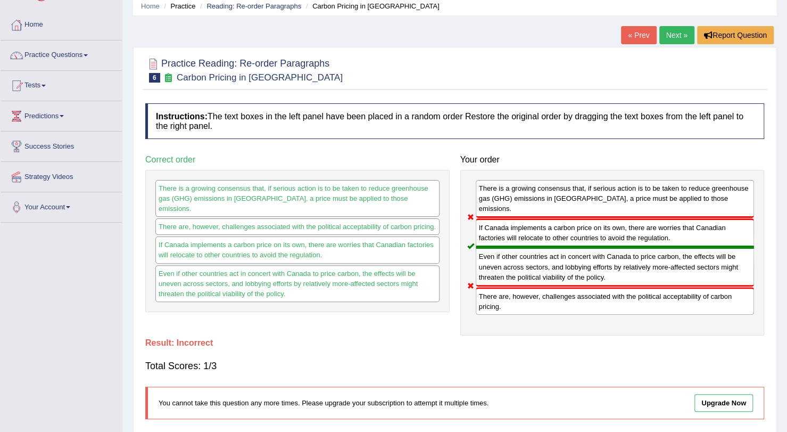
scroll to position [0, 0]
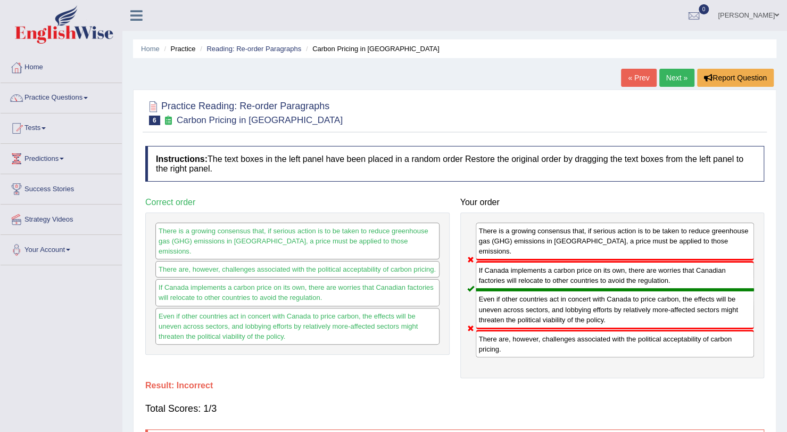
click at [676, 80] on link "Next »" at bounding box center [676, 78] width 35 height 18
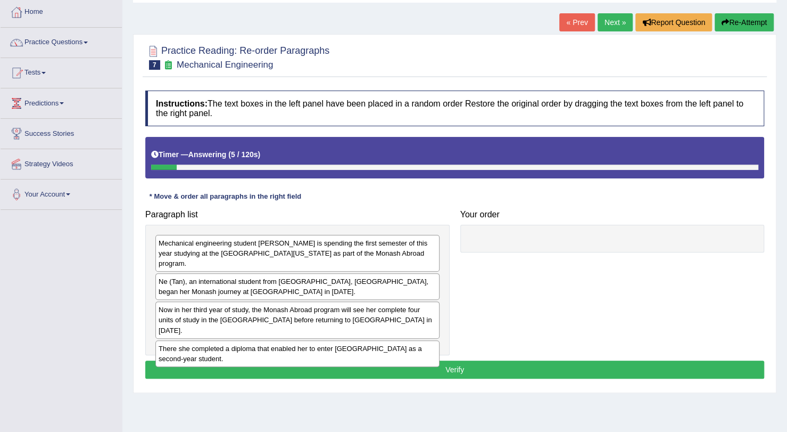
scroll to position [57, 0]
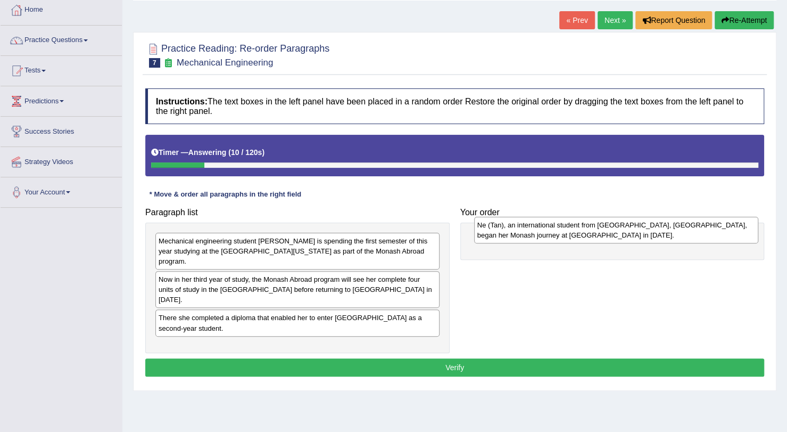
drag, startPoint x: 292, startPoint y: 272, endPoint x: 604, endPoint y: 232, distance: 314.5
click at [604, 232] on div "Ne (Tan), an international student from Shanghai, China, began her Monash journ…" at bounding box center [616, 230] width 284 height 27
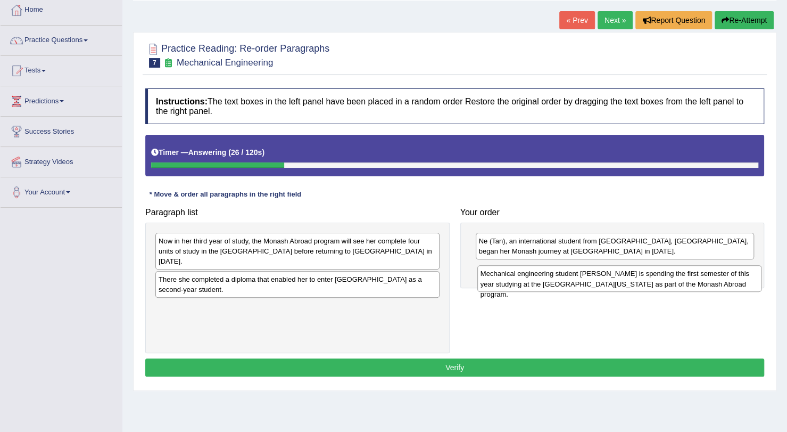
drag, startPoint x: 240, startPoint y: 253, endPoint x: 558, endPoint y: 288, distance: 319.7
click at [558, 288] on div "Mechanical engineering student Ne Tan is spending the first semester of this ye…" at bounding box center [619, 278] width 284 height 27
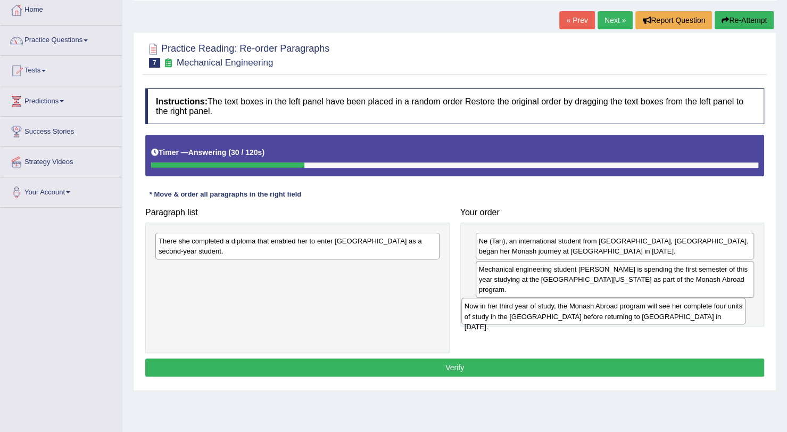
drag, startPoint x: 325, startPoint y: 241, endPoint x: 631, endPoint y: 305, distance: 312.7
click at [631, 305] on div "Now in her third year of study, the Monash Abroad program will see her complete…" at bounding box center [603, 310] width 284 height 27
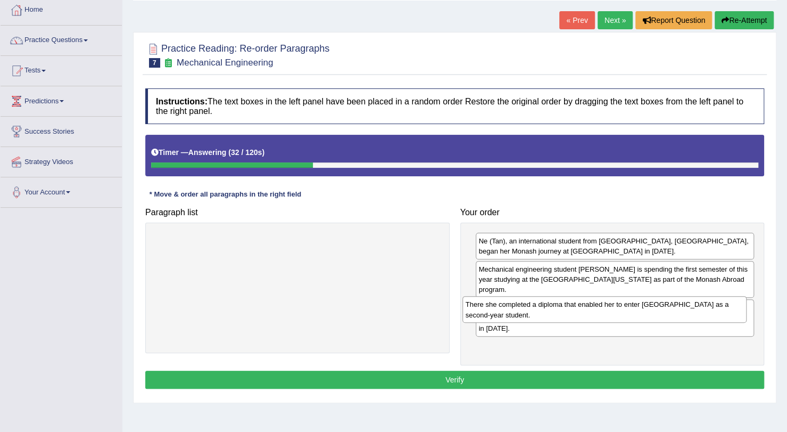
drag, startPoint x: 338, startPoint y: 245, endPoint x: 682, endPoint y: 324, distance: 353.3
click at [682, 323] on div "There she completed a diploma that enabled her to enter Monash University as a …" at bounding box center [604, 309] width 284 height 27
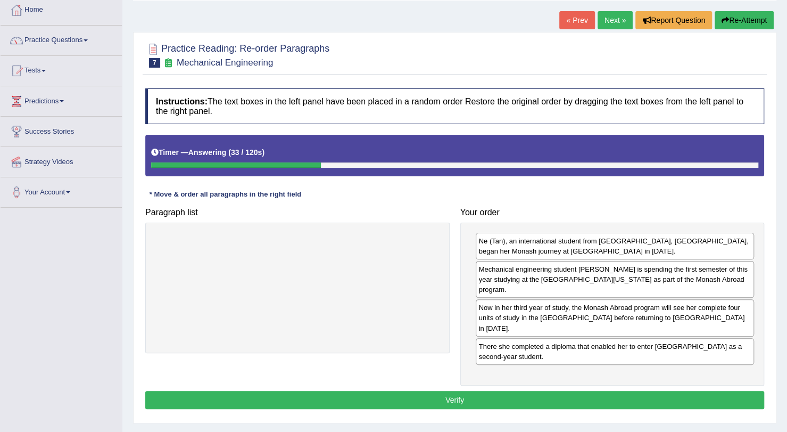
click at [560, 391] on button "Verify" at bounding box center [454, 400] width 619 height 18
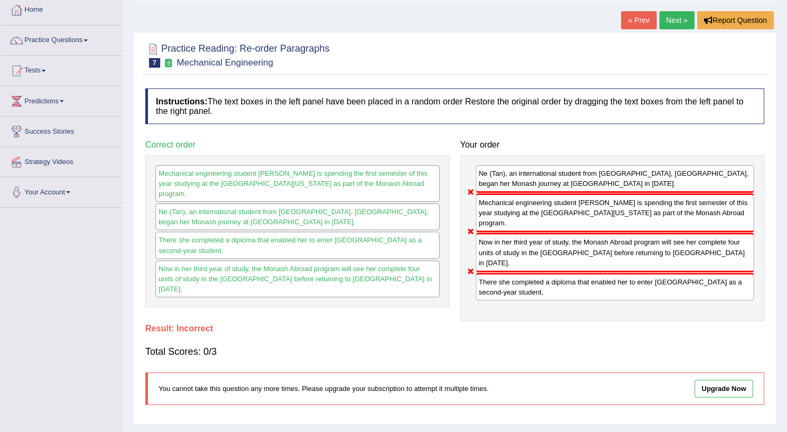
scroll to position [0, 0]
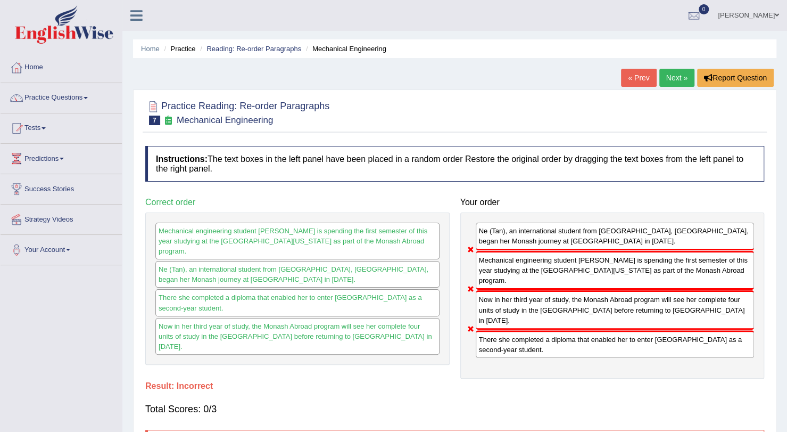
click at [676, 81] on link "Next »" at bounding box center [676, 78] width 35 height 18
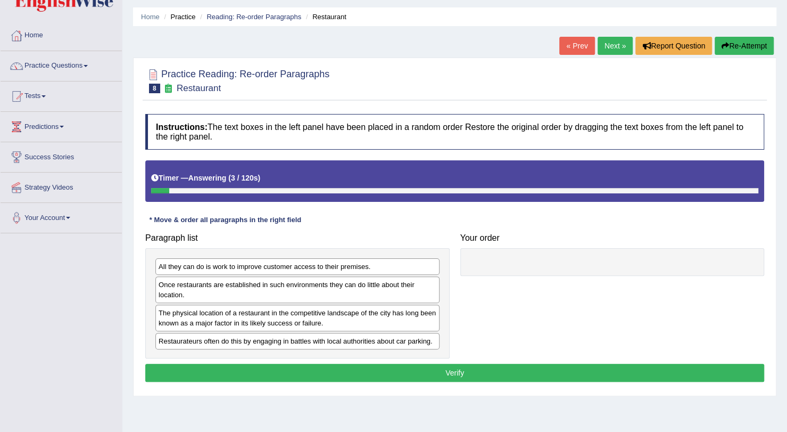
scroll to position [33, 0]
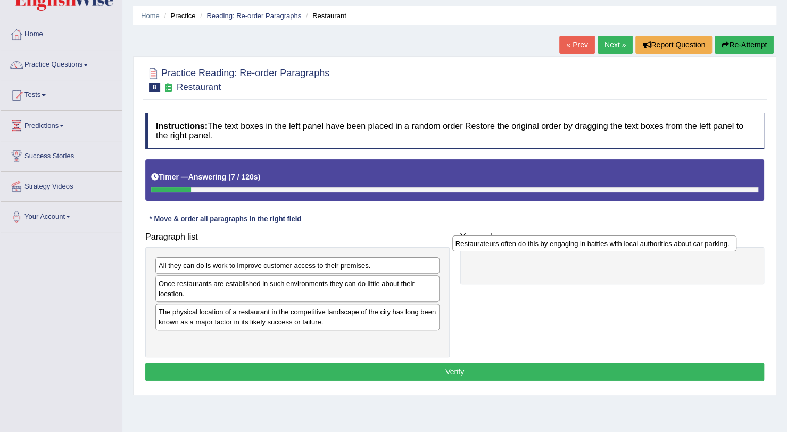
drag, startPoint x: 316, startPoint y: 340, endPoint x: 613, endPoint y: 244, distance: 311.9
click at [613, 244] on div "Restaurateurs often do this by engaging in battles with local authorities about…" at bounding box center [594, 243] width 284 height 16
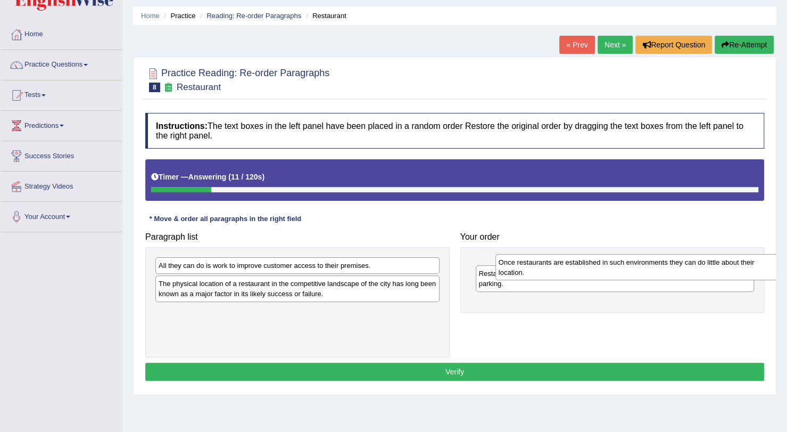
drag, startPoint x: 360, startPoint y: 288, endPoint x: 700, endPoint y: 267, distance: 340.7
click at [700, 267] on div "Once restaurants are established in such environments they can do little about …" at bounding box center [637, 267] width 284 height 27
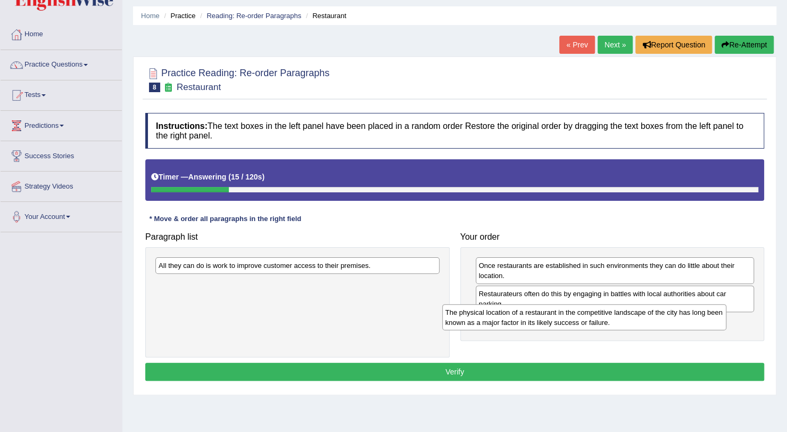
drag, startPoint x: 345, startPoint y: 279, endPoint x: 635, endPoint y: 308, distance: 291.4
click at [635, 308] on div "The physical location of a restaurant in the competitive landscape of the city …" at bounding box center [584, 317] width 284 height 27
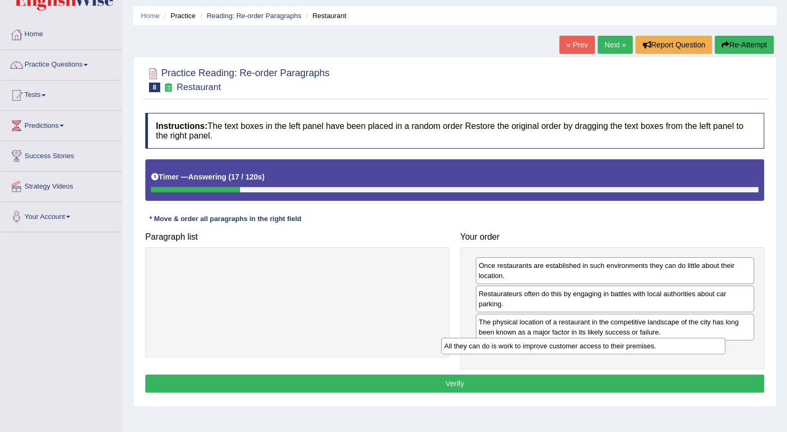
drag, startPoint x: 336, startPoint y: 267, endPoint x: 639, endPoint y: 348, distance: 312.9
click at [639, 348] on div "All they can do is work to improve customer access to their premises." at bounding box center [583, 345] width 284 height 16
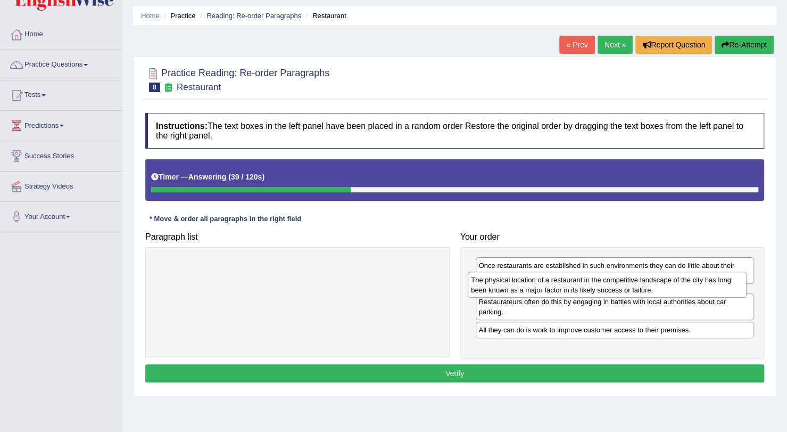
drag, startPoint x: 574, startPoint y: 326, endPoint x: 566, endPoint y: 285, distance: 42.2
click at [566, 285] on div "The physical location of a restaurant in the competitive landscape of the city …" at bounding box center [607, 284] width 279 height 27
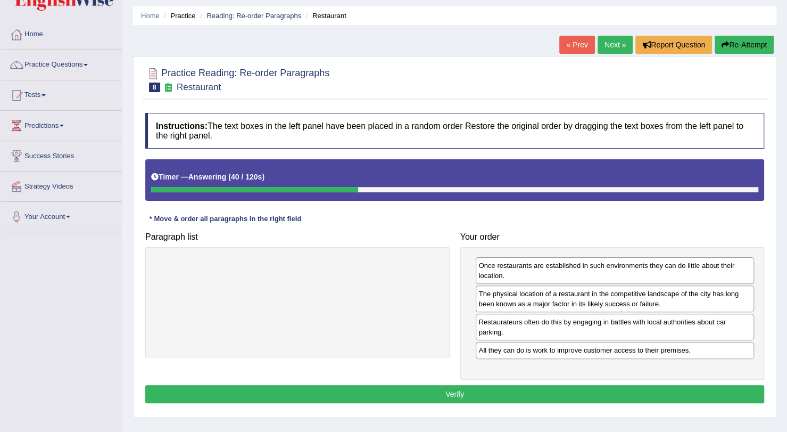
click at [502, 389] on button "Verify" at bounding box center [454, 394] width 619 height 18
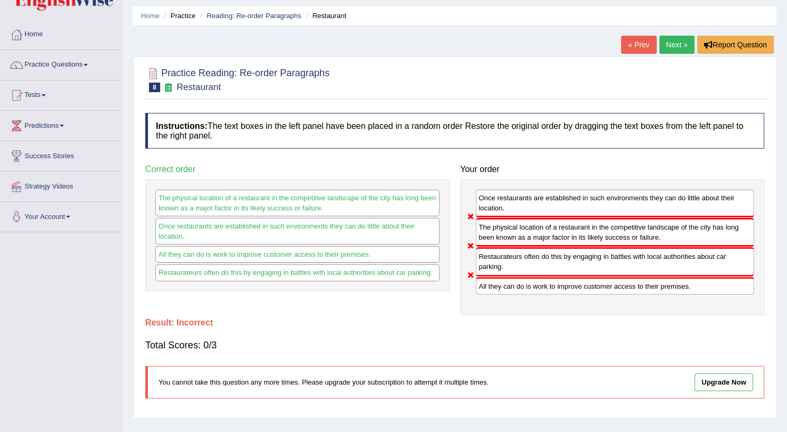
scroll to position [0, 0]
